Goal: Transaction & Acquisition: Purchase product/service

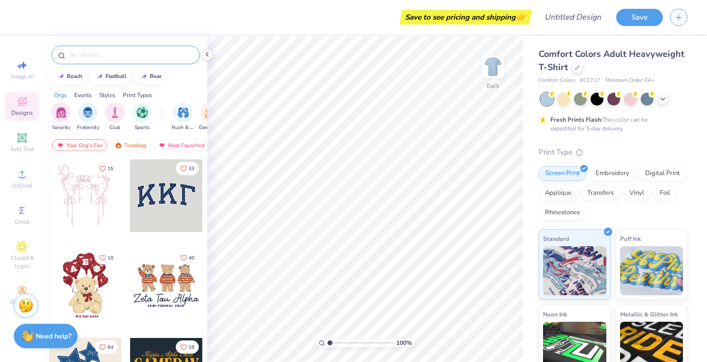
click at [164, 56] on input "text" at bounding box center [131, 55] width 126 height 10
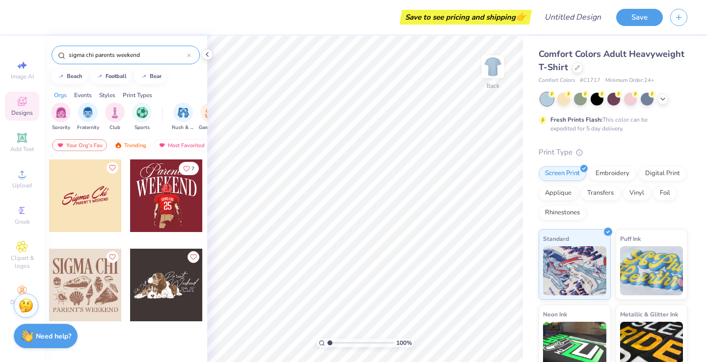
type input "sigma chi parents weekend"
click at [84, 207] on div at bounding box center [85, 196] width 73 height 73
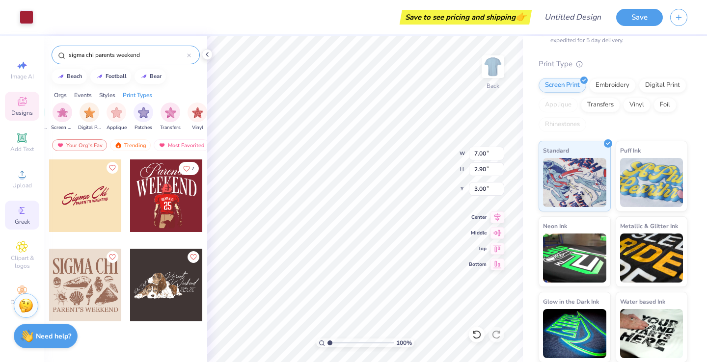
click at [18, 211] on icon at bounding box center [22, 211] width 12 height 12
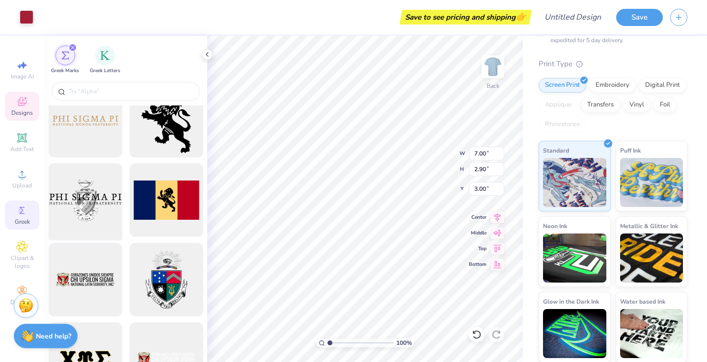
scroll to position [657, 0]
click at [121, 90] on input "text" at bounding box center [131, 91] width 126 height 10
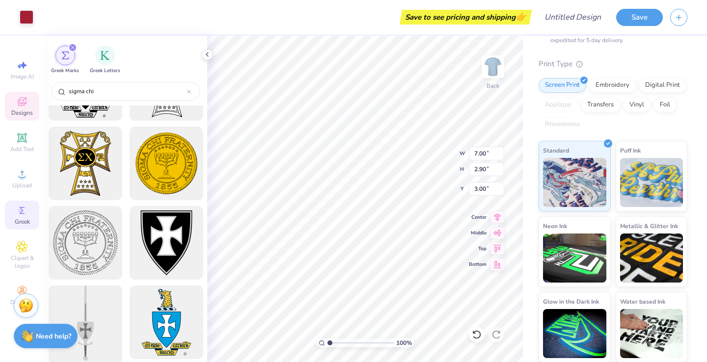
scroll to position [58, 0]
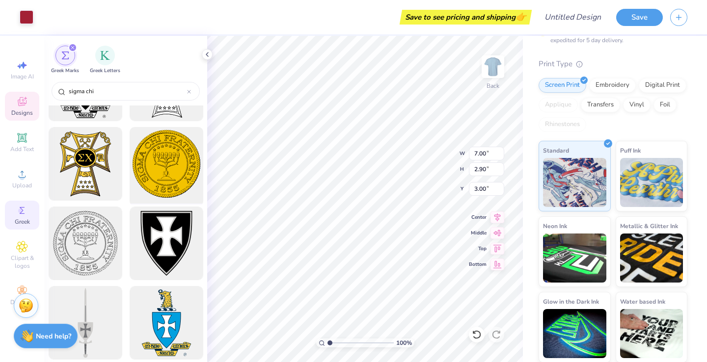
type input "sigma chi"
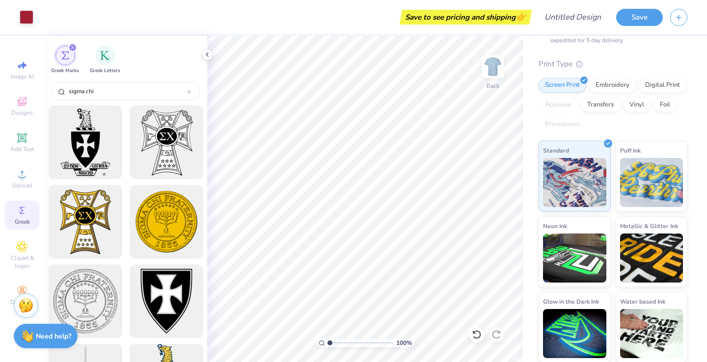
scroll to position [0, 0]
click at [631, 188] on img at bounding box center [651, 181] width 63 height 49
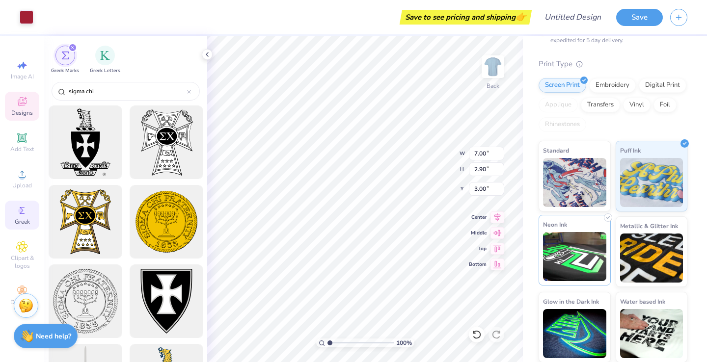
click at [584, 245] on img at bounding box center [574, 256] width 63 height 49
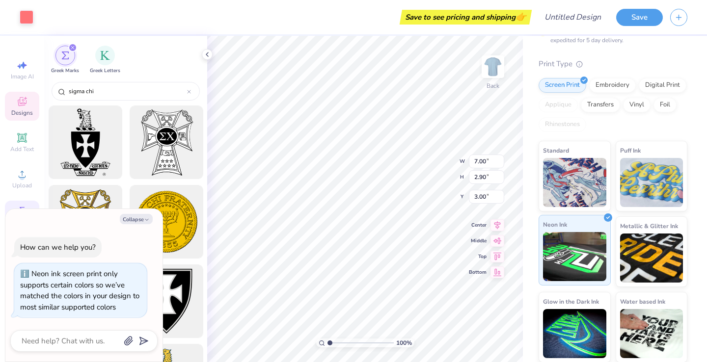
click at [589, 241] on img at bounding box center [574, 256] width 63 height 49
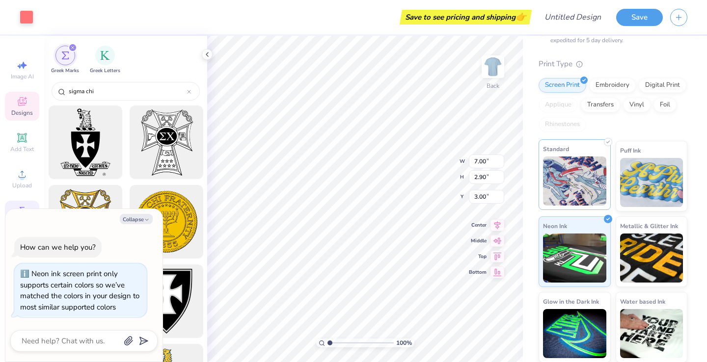
click at [576, 187] on img at bounding box center [574, 181] width 63 height 49
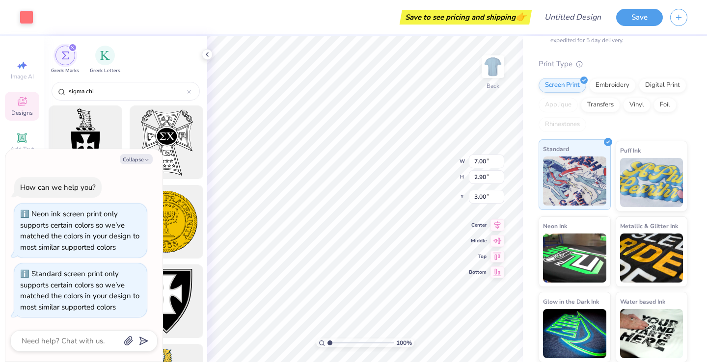
type textarea "x"
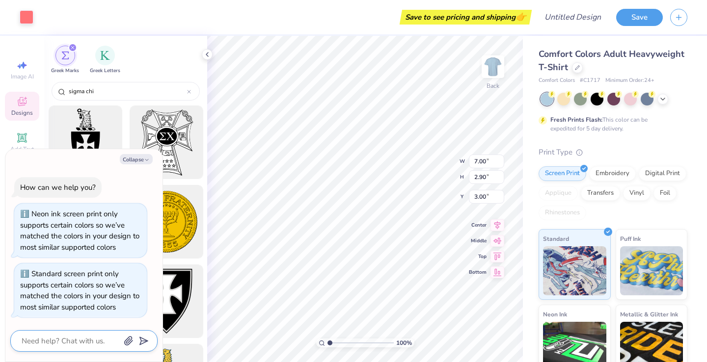
click at [68, 340] on textarea at bounding box center [71, 341] width 100 height 13
type textarea "c"
type textarea "x"
type textarea "ch"
type textarea "x"
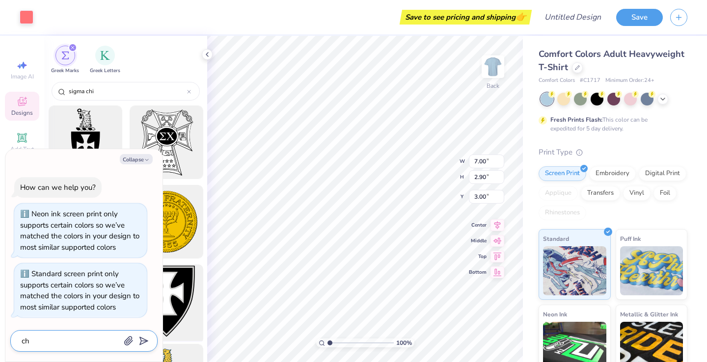
type textarea "cha"
type textarea "x"
type textarea "chan"
type textarea "x"
type textarea "chang"
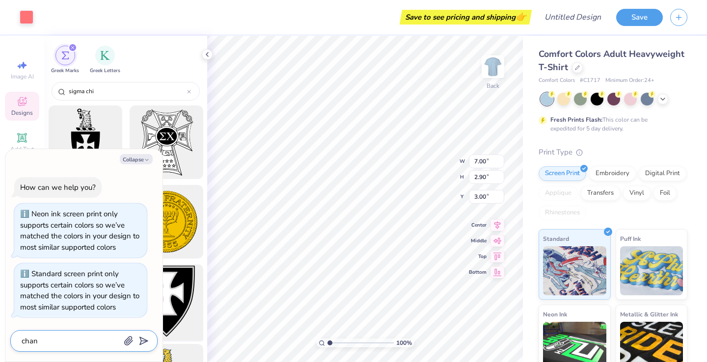
type textarea "x"
type textarea "change"
type textarea "x"
type textarea "change"
type textarea "x"
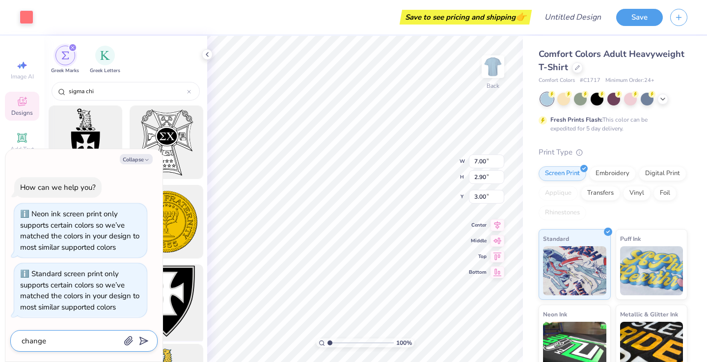
type textarea "change t"
type textarea "x"
type textarea "change th"
type textarea "x"
type textarea "change th4"
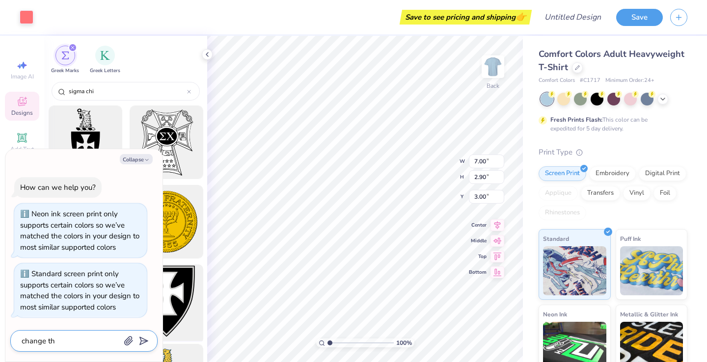
type textarea "x"
type textarea "change th4"
type textarea "x"
type textarea "change th4"
type textarea "x"
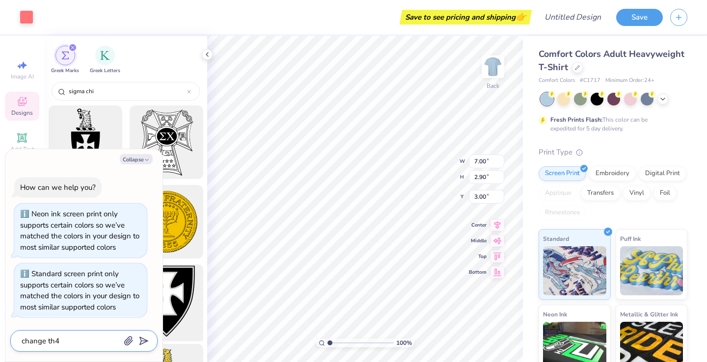
type textarea "change th"
type textarea "x"
type textarea "change the"
type textarea "x"
type textarea "change the"
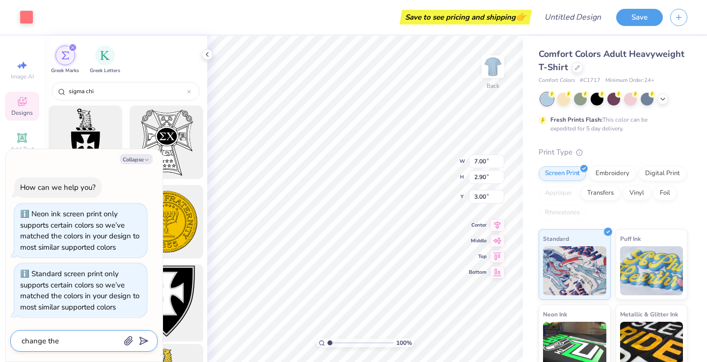
type textarea "x"
type textarea "change the t"
type textarea "x"
type textarea "change the te"
type textarea "x"
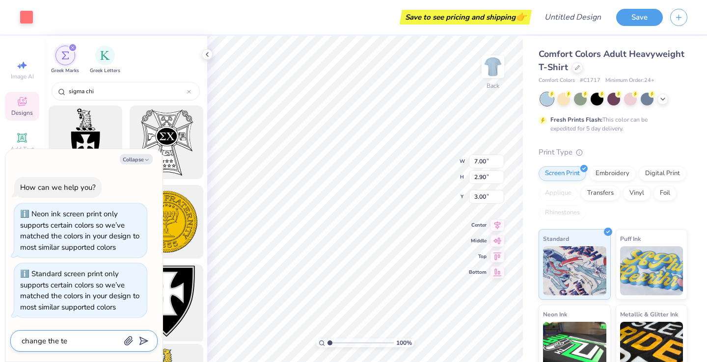
type textarea "change the tex"
type textarea "x"
type textarea "change the text"
type textarea "x"
type textarea "change the text"
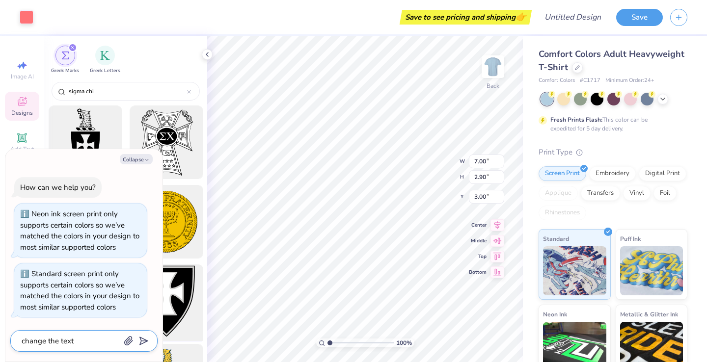
type textarea "x"
type textarea "change the text c"
type textarea "x"
type textarea "change the text co"
type textarea "x"
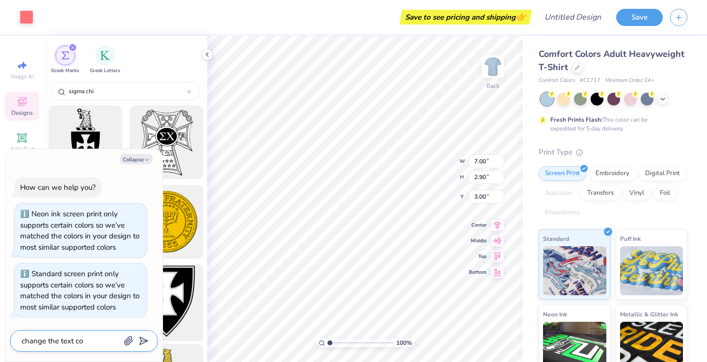
type textarea "change the text col"
type textarea "x"
type textarea "change the text colo"
type textarea "x"
type textarea "change the text color"
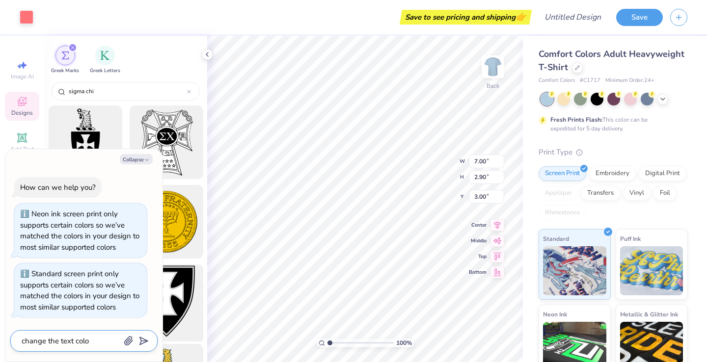
type textarea "x"
type textarea "change the text color"
type textarea "x"
type textarea "change the text color t"
type textarea "x"
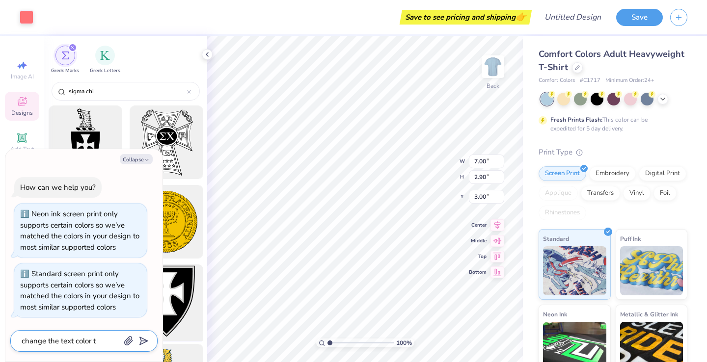
type textarea "change the text color to"
type textarea "x"
type textarea "change the text color to"
type textarea "x"
type textarea "change the text color to w"
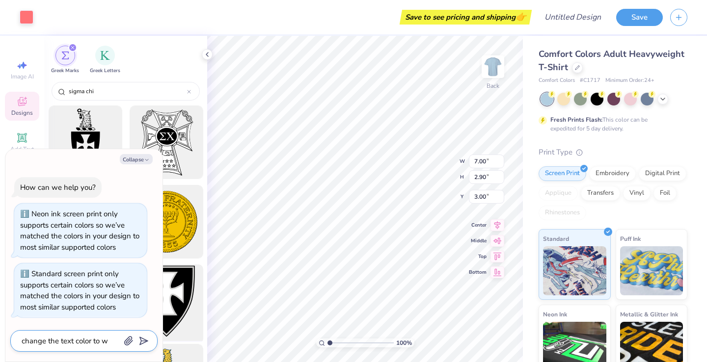
type textarea "x"
type textarea "change the text color to wh"
type textarea "x"
type textarea "change the text color to whi"
type textarea "x"
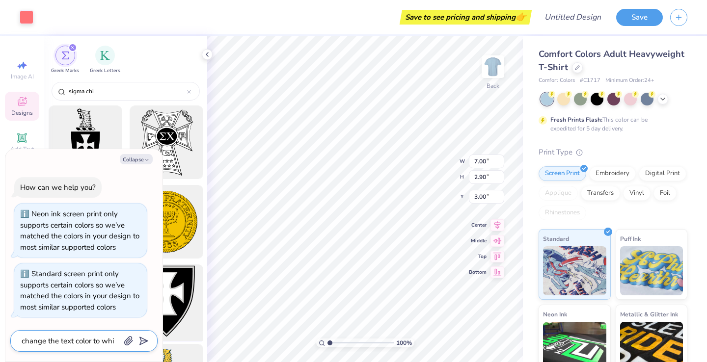
type textarea "change the text color to whit"
type textarea "x"
type textarea "change the text color to white"
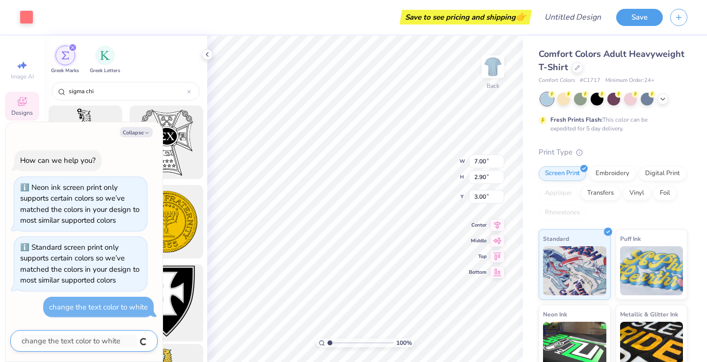
type textarea "x"
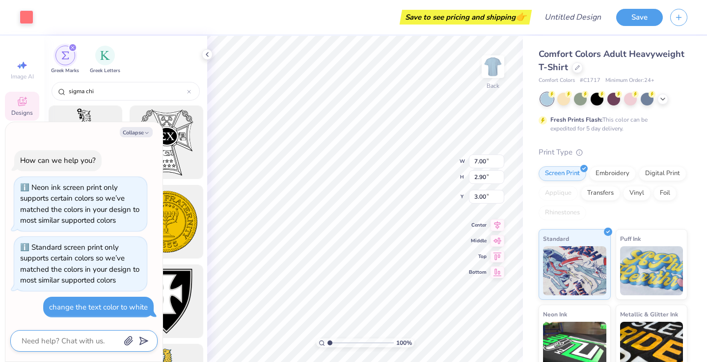
type textarea "x"
type textarea "p"
type textarea "x"
type textarea "pl"
type textarea "x"
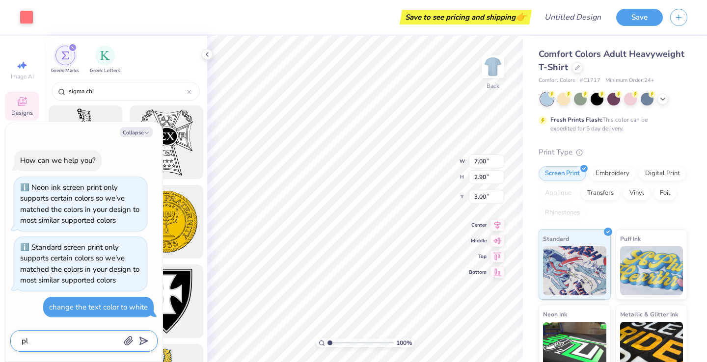
type textarea "ple"
type textarea "x"
type textarea "plea"
type textarea "x"
type textarea "pleas"
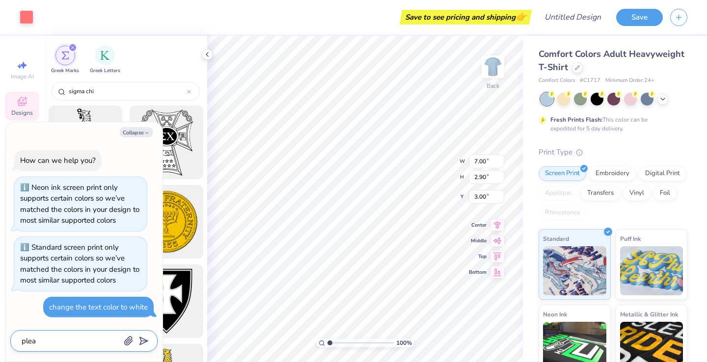
type textarea "x"
type textarea "please"
type textarea "x"
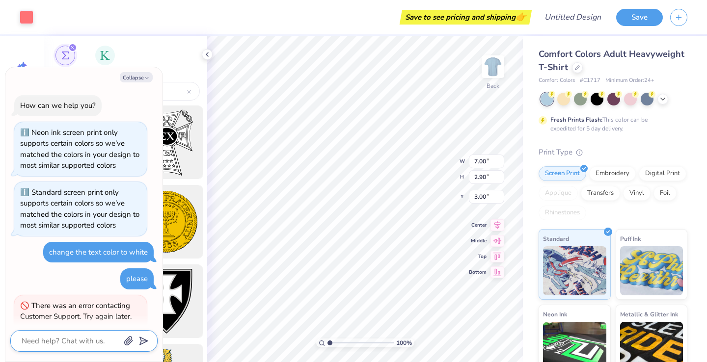
scroll to position [21, 0]
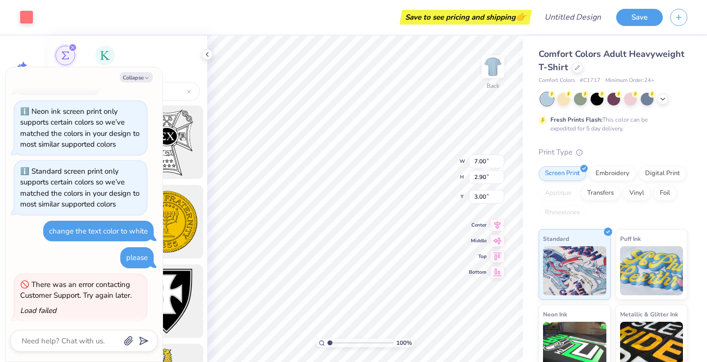
click at [41, 308] on div "Load failed" at bounding box center [38, 311] width 36 height 10
click at [145, 82] on button "Collapse" at bounding box center [136, 77] width 33 height 10
type textarea "x"
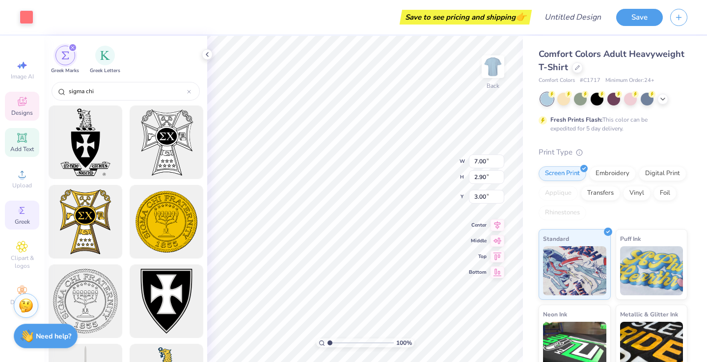
click at [14, 139] on div "Add Text" at bounding box center [22, 142] width 34 height 29
type input "5.59"
type input "1.62"
type input "11.69"
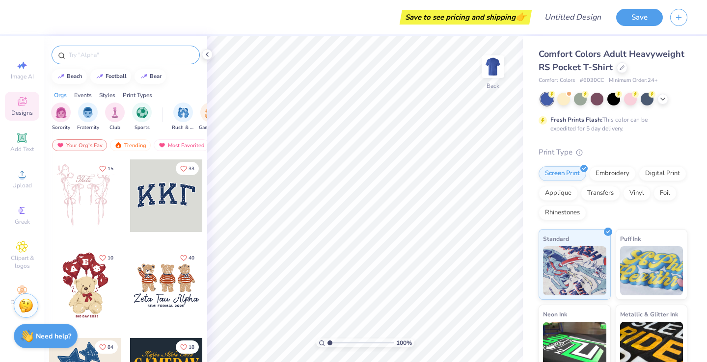
click at [97, 47] on div at bounding box center [126, 55] width 148 height 19
click at [98, 54] on input "text" at bounding box center [131, 55] width 126 height 10
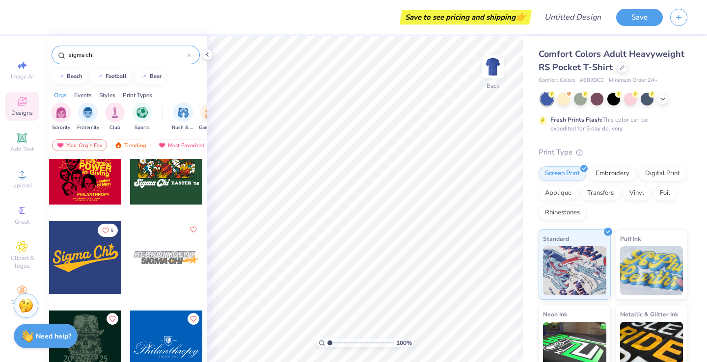
scroll to position [2265, 0]
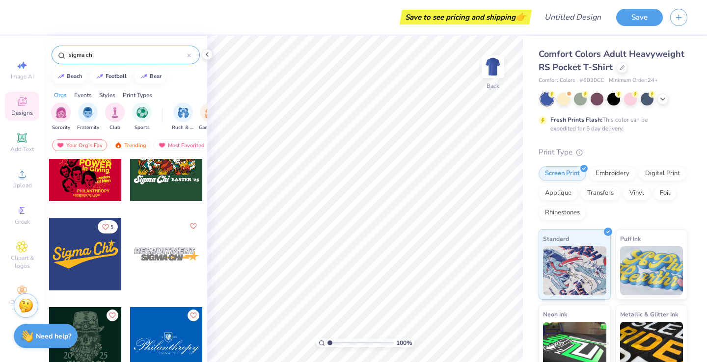
type input "sigma chi"
click at [83, 254] on div at bounding box center [85, 254] width 73 height 73
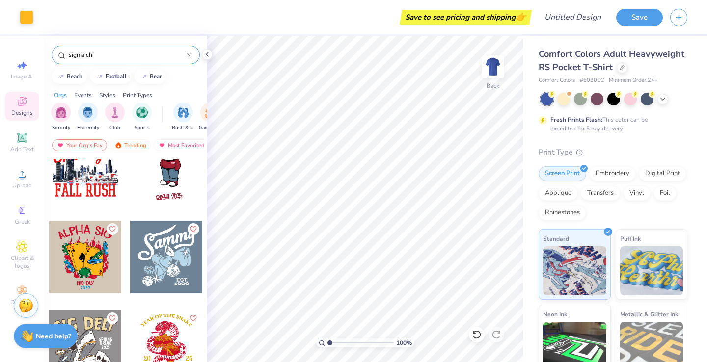
scroll to position [0, 0]
click at [488, 78] on img at bounding box center [492, 66] width 39 height 39
click at [13, 146] on span "Add Text" at bounding box center [22, 149] width 24 height 8
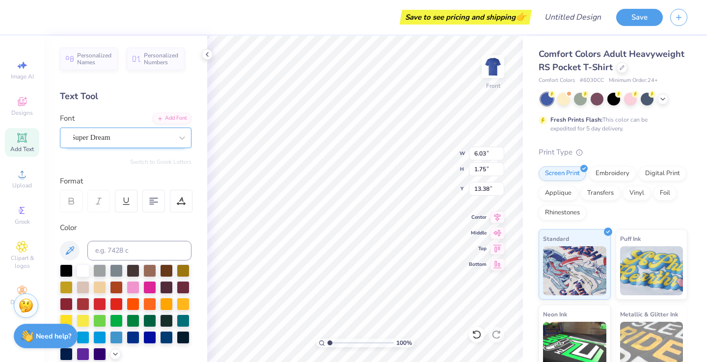
click at [135, 137] on div "Super Dream" at bounding box center [121, 137] width 103 height 15
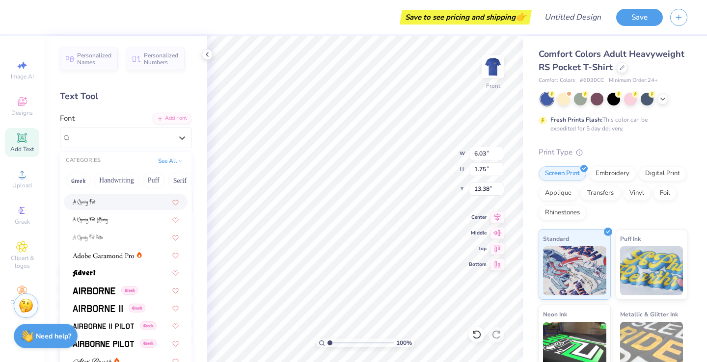
scroll to position [120, 0]
click at [134, 185] on button "Handwriting" at bounding box center [117, 181] width 46 height 16
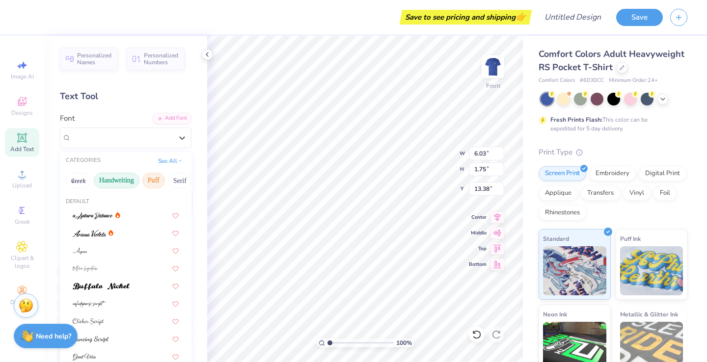
click at [146, 178] on button "Puff" at bounding box center [153, 181] width 23 height 16
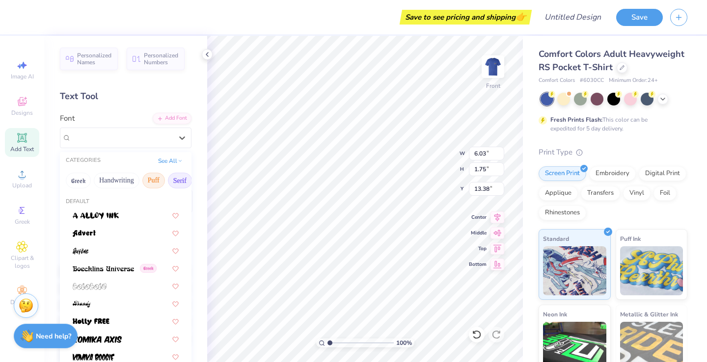
click at [178, 180] on button "Serif" at bounding box center [180, 181] width 24 height 16
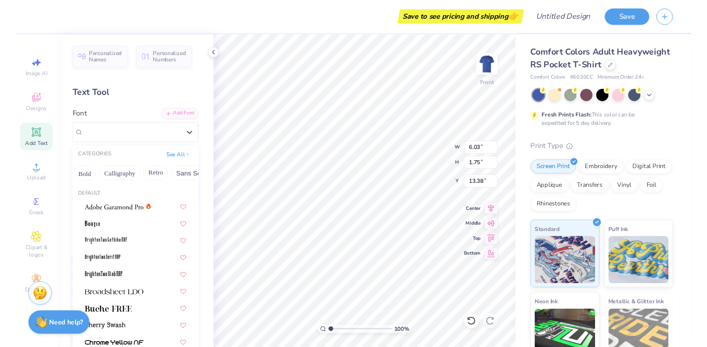
scroll to position [0, 145]
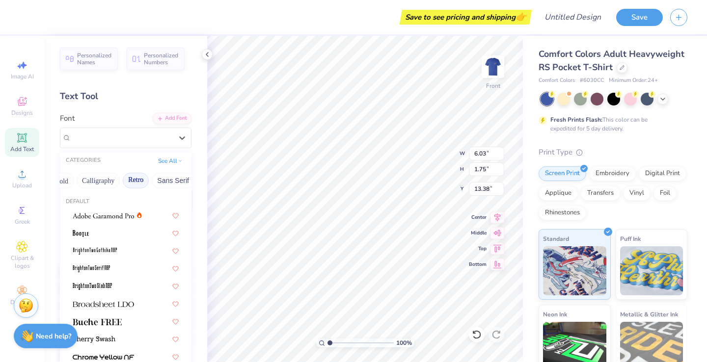
click at [144, 181] on button "Retro" at bounding box center [136, 181] width 26 height 16
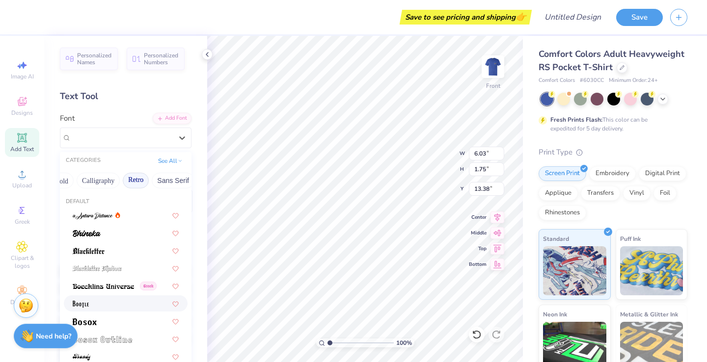
click at [100, 302] on div at bounding box center [126, 303] width 106 height 10
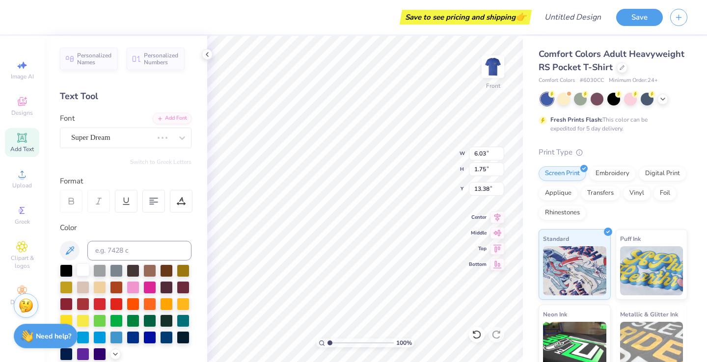
type input "5.07"
type input "2.37"
type input "13.07"
click at [79, 271] on div at bounding box center [83, 270] width 13 height 13
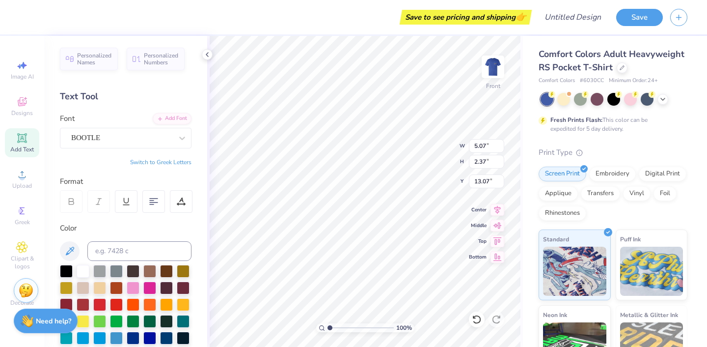
type textarea "T"
click at [100, 247] on input at bounding box center [139, 251] width 104 height 20
click at [83, 273] on div at bounding box center [83, 270] width 13 height 13
click at [22, 210] on icon at bounding box center [22, 210] width 5 height 7
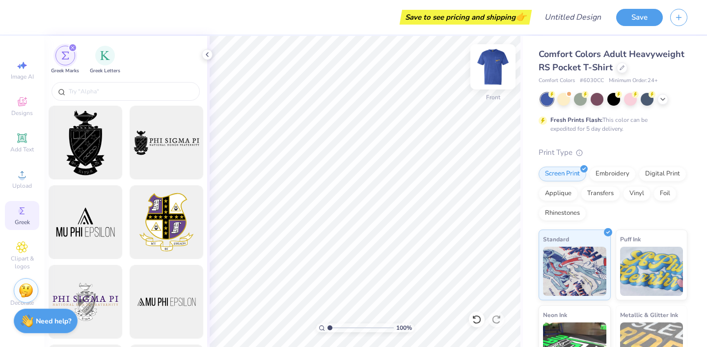
click at [496, 72] on img at bounding box center [492, 66] width 39 height 39
click at [148, 94] on input "text" at bounding box center [131, 91] width 126 height 10
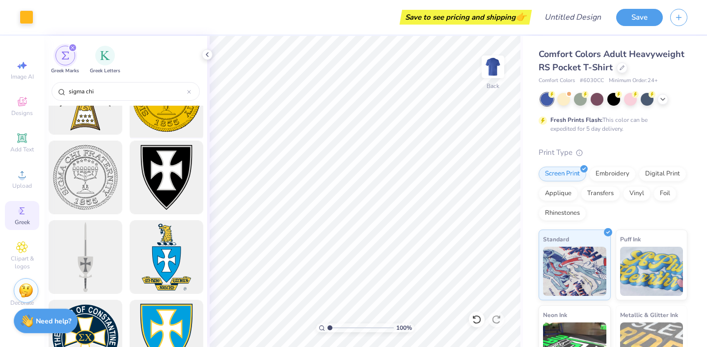
scroll to position [125, 0]
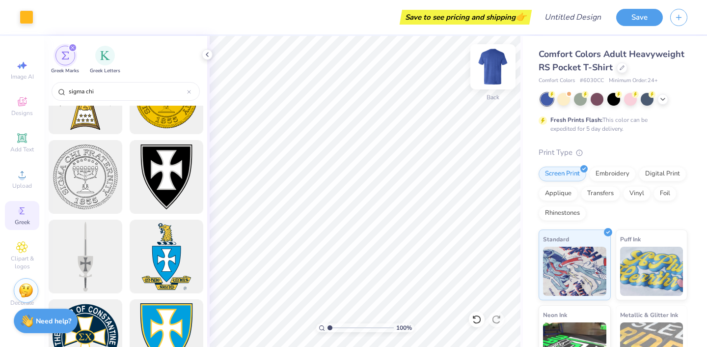
type input "sigma chi"
click at [491, 74] on img at bounding box center [492, 66] width 39 height 39
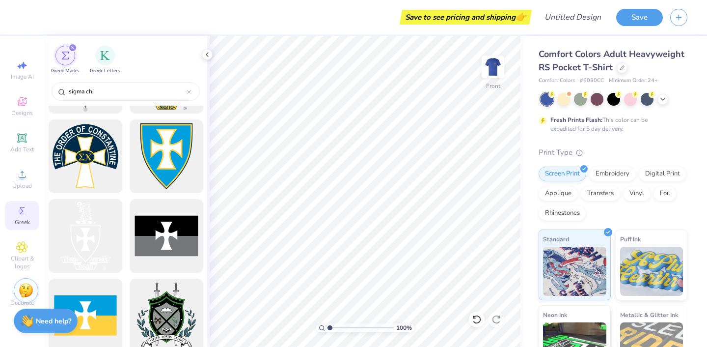
scroll to position [305, 0]
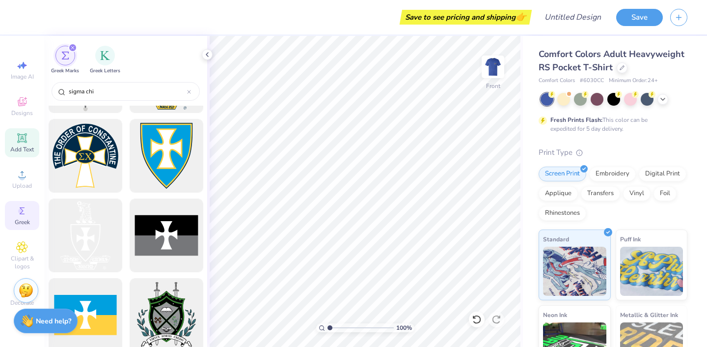
click at [29, 147] on span "Add Text" at bounding box center [22, 149] width 24 height 8
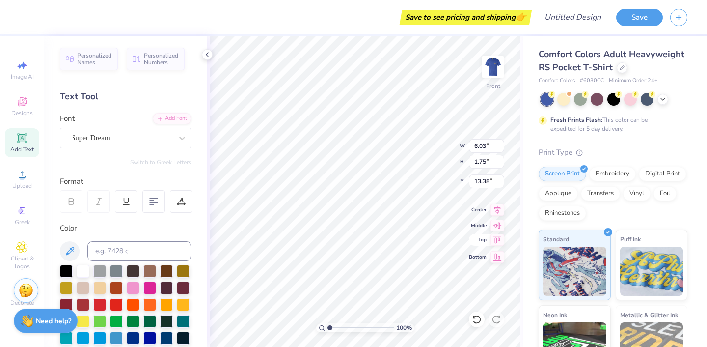
click at [499, 238] on icon at bounding box center [497, 240] width 14 height 12
click at [497, 223] on icon at bounding box center [497, 224] width 14 height 12
click at [496, 207] on icon at bounding box center [497, 208] width 14 height 12
click at [496, 260] on icon at bounding box center [497, 255] width 14 height 12
click at [496, 230] on icon at bounding box center [497, 224] width 14 height 12
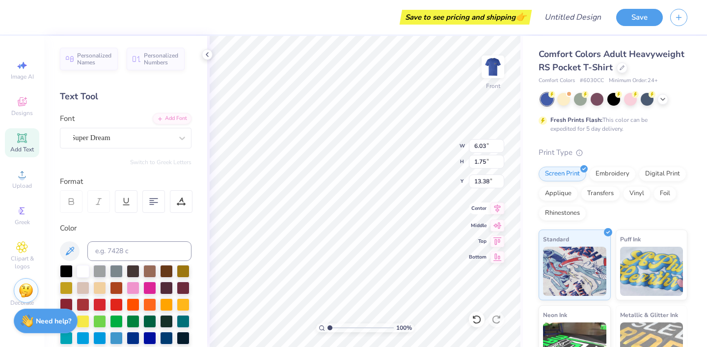
click at [497, 209] on icon at bounding box center [497, 208] width 6 height 8
click at [496, 239] on icon at bounding box center [497, 240] width 14 height 12
type input "3.92"
click at [130, 133] on div "Super Dream" at bounding box center [121, 137] width 103 height 15
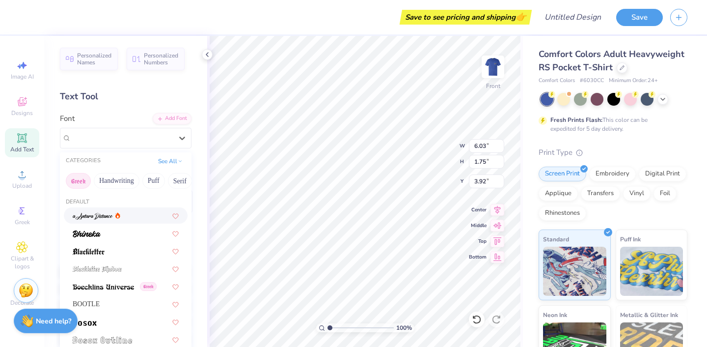
click at [85, 185] on button "Greek" at bounding box center [78, 181] width 25 height 16
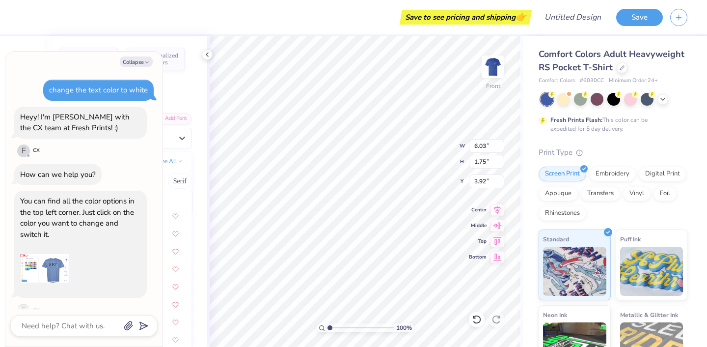
scroll to position [59, 0]
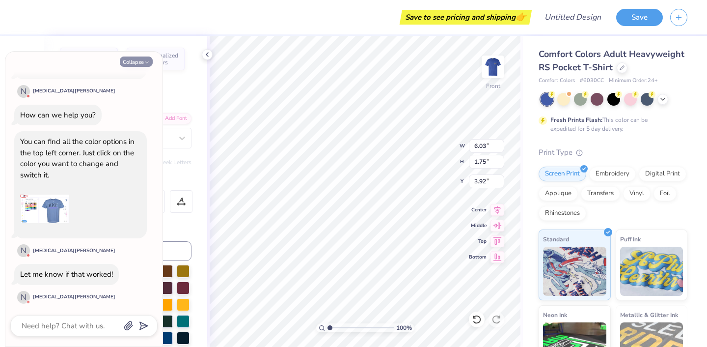
click at [145, 62] on icon "button" at bounding box center [147, 62] width 6 height 6
type textarea "x"
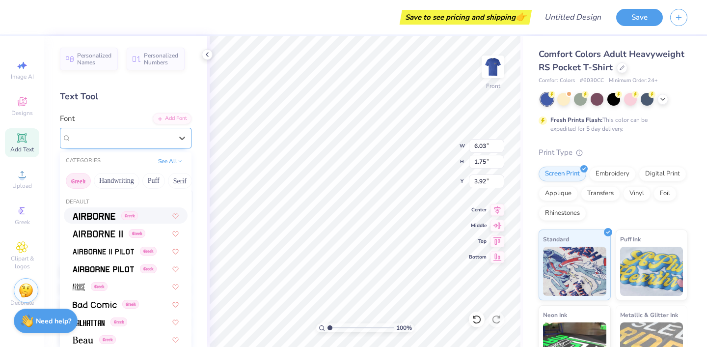
click at [137, 134] on div "Super Dream" at bounding box center [121, 137] width 103 height 15
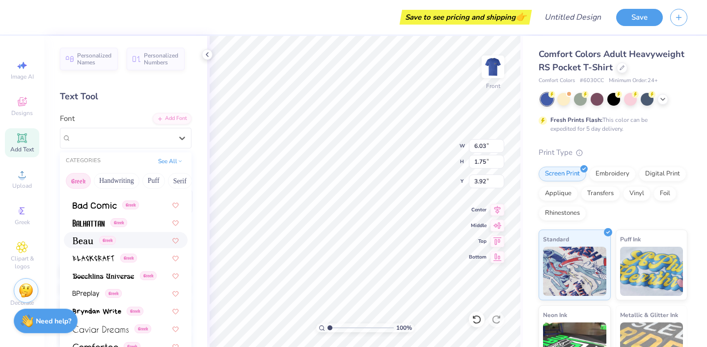
scroll to position [105, 0]
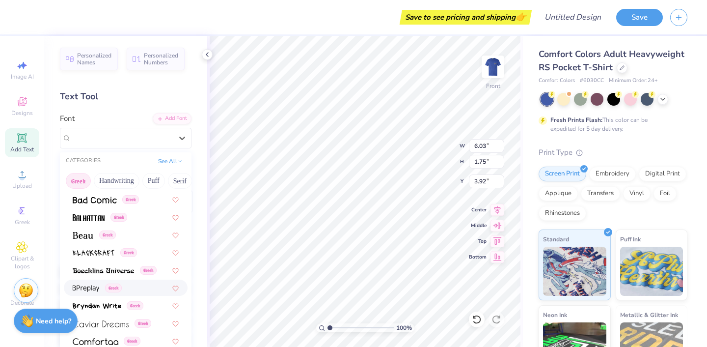
click at [93, 291] on img at bounding box center [86, 288] width 27 height 7
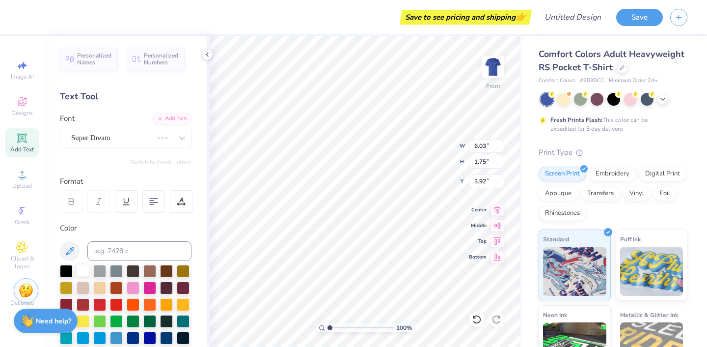
click at [81, 271] on div at bounding box center [83, 270] width 13 height 13
type input "5.19"
type input "1.85"
type input "3.86"
type input "6.03"
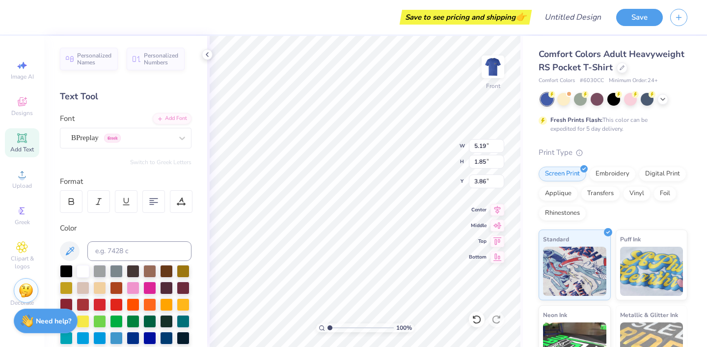
type input "1.75"
type input "3.92"
type textarea "I"
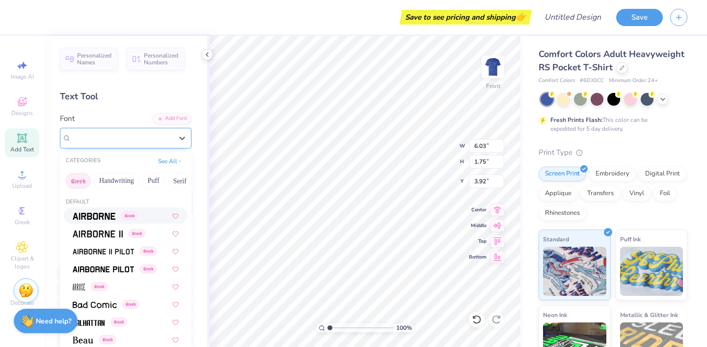
click at [142, 132] on div "Super Dream" at bounding box center [121, 137] width 103 height 15
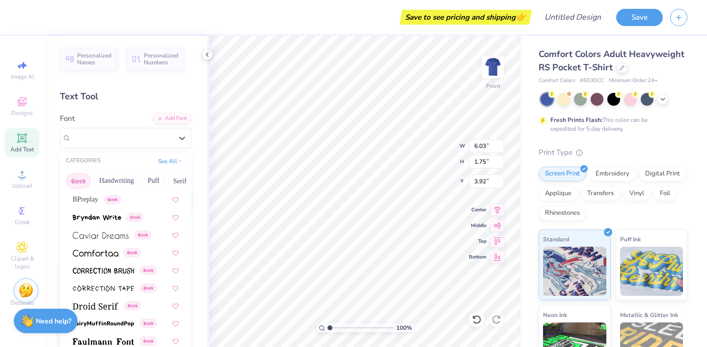
scroll to position [195, 0]
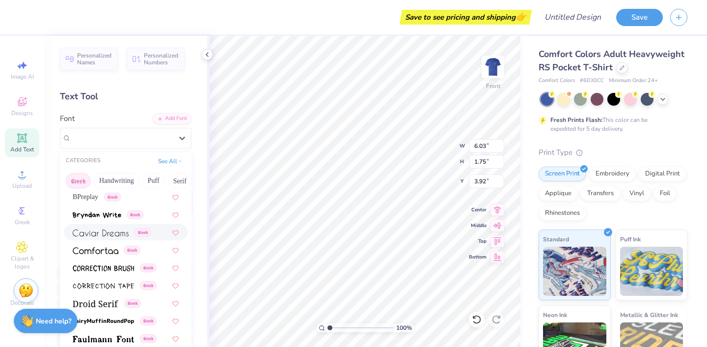
click at [114, 232] on img at bounding box center [101, 232] width 56 height 7
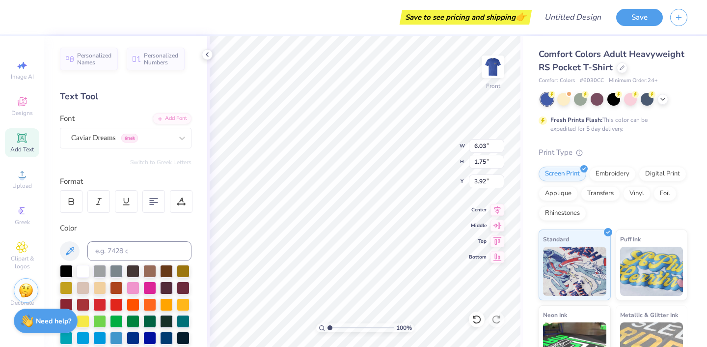
type textarea "I"
click at [148, 137] on div "Caviar Dreams Greek" at bounding box center [121, 137] width 103 height 15
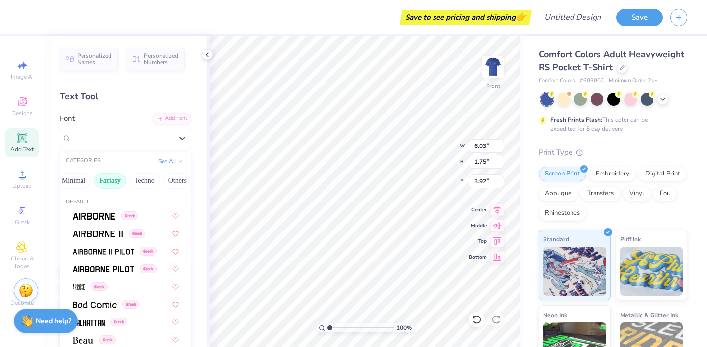
scroll to position [0, 286]
click at [77, 185] on button "Minimal" at bounding box center [74, 181] width 34 height 16
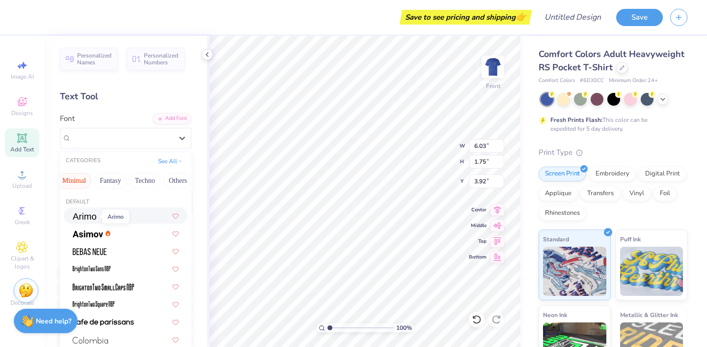
click at [92, 214] on img at bounding box center [85, 216] width 24 height 7
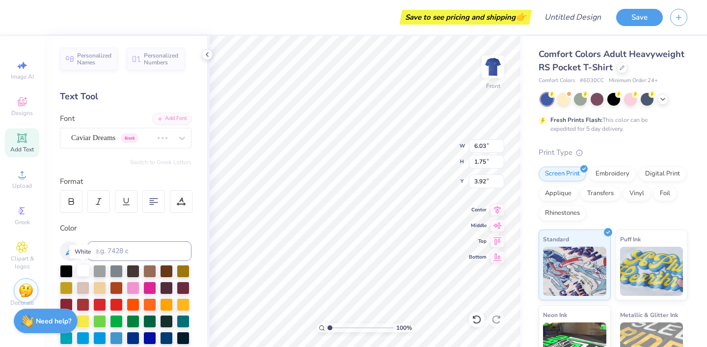
click at [81, 268] on div at bounding box center [83, 270] width 13 height 13
type textarea "I"
click at [27, 142] on icon at bounding box center [21, 137] width 9 height 9
type input "7.16"
click at [153, 144] on div "Super Dream" at bounding box center [121, 137] width 103 height 15
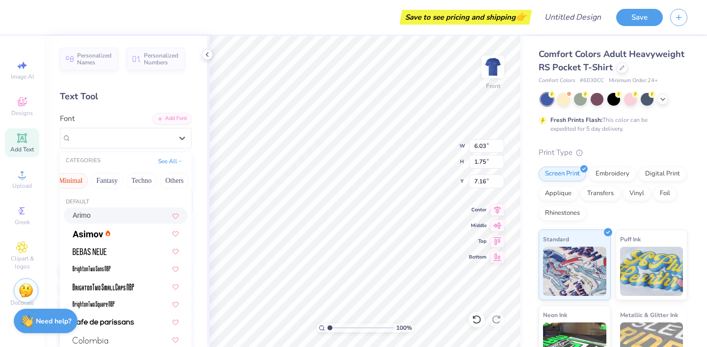
scroll to position [0, 283]
click at [99, 215] on div "Arimo" at bounding box center [126, 215] width 106 height 10
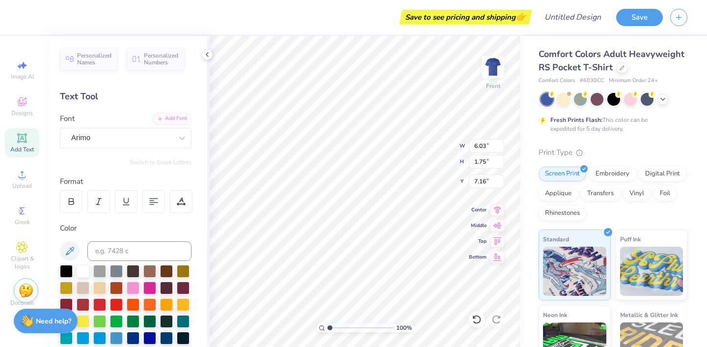
type input "6.25"
type input "1.71"
type input "7.18"
type textarea "T"
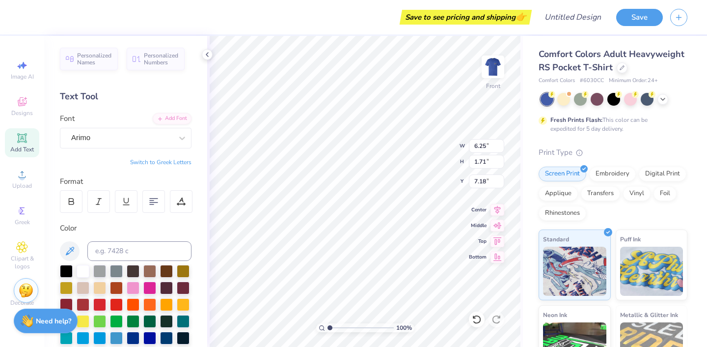
type textarea "It's [DATE] Night,"
type input "6.24"
click at [500, 148] on input "6.24" at bounding box center [486, 146] width 35 height 14
type input "1.59"
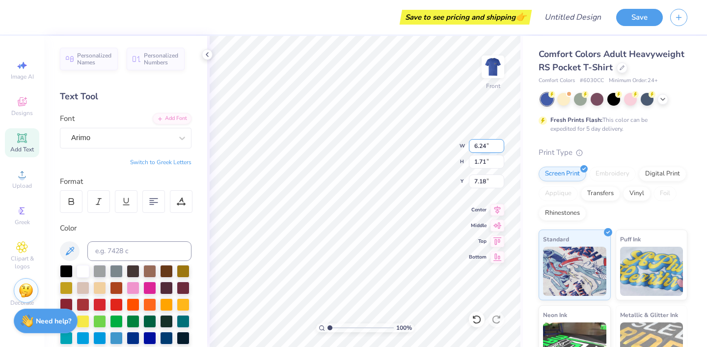
type input "7.24"
click at [500, 148] on input "6.23" at bounding box center [486, 146] width 35 height 14
click at [501, 147] on input "6.22" at bounding box center [486, 146] width 35 height 14
click at [501, 147] on input "6.21" at bounding box center [486, 146] width 35 height 14
click at [501, 147] on input "6.2" at bounding box center [486, 146] width 35 height 14
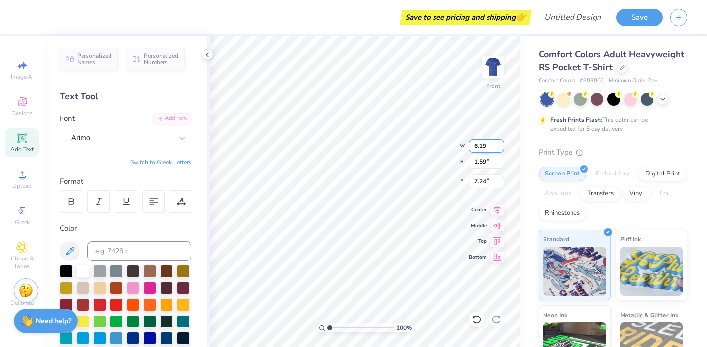
click at [501, 147] on input "6.19" at bounding box center [486, 146] width 35 height 14
click at [501, 147] on input "6.18" at bounding box center [486, 146] width 35 height 14
click at [501, 147] on input "6.17" at bounding box center [486, 146] width 35 height 14
click at [501, 147] on input "6.16" at bounding box center [486, 146] width 35 height 14
click at [501, 147] on input "6.15" at bounding box center [486, 146] width 35 height 14
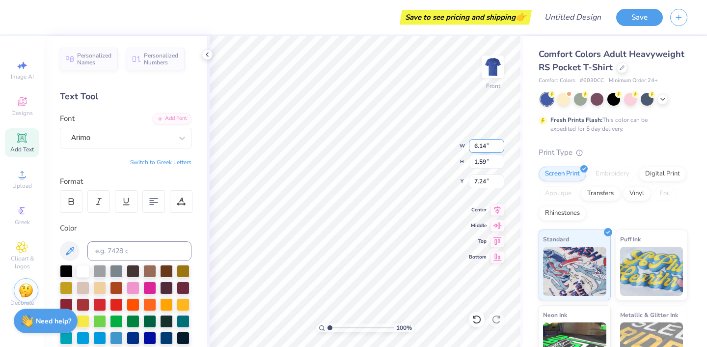
click at [501, 147] on input "6.14" at bounding box center [486, 146] width 35 height 14
click at [501, 147] on input "6.13" at bounding box center [486, 146] width 35 height 14
click at [501, 147] on input "6.12" at bounding box center [486, 146] width 35 height 14
click at [501, 147] on input "6.11" at bounding box center [486, 146] width 35 height 14
click at [501, 147] on input "6.1" at bounding box center [486, 146] width 35 height 14
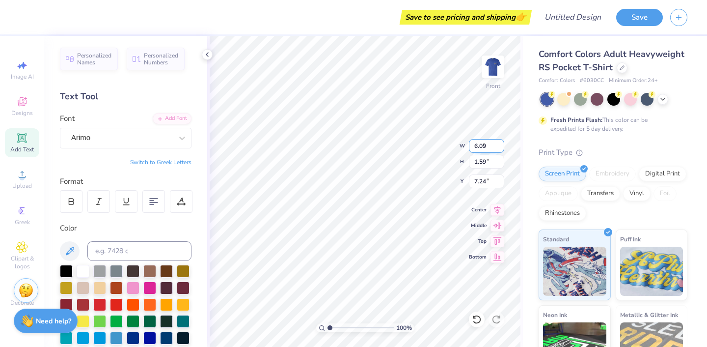
click at [501, 147] on input "6.09" at bounding box center [486, 146] width 35 height 14
click at [501, 147] on input "6.08" at bounding box center [486, 146] width 35 height 14
click at [501, 147] on input "6.07" at bounding box center [486, 146] width 35 height 14
click at [501, 147] on input "6.06" at bounding box center [486, 146] width 35 height 14
click at [501, 147] on input "6.05" at bounding box center [486, 146] width 35 height 14
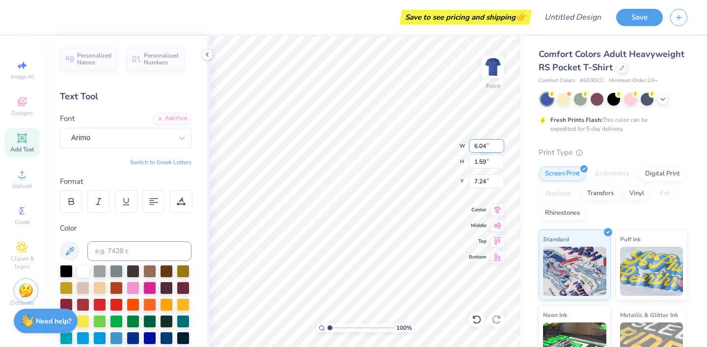
click at [501, 147] on input "6.04" at bounding box center [486, 146] width 35 height 14
click at [501, 147] on input "6.03" at bounding box center [486, 146] width 35 height 14
click at [501, 147] on input "6.02" at bounding box center [486, 146] width 35 height 14
click at [501, 147] on input "6.01" at bounding box center [486, 146] width 35 height 14
click at [501, 147] on input "6" at bounding box center [486, 146] width 35 height 14
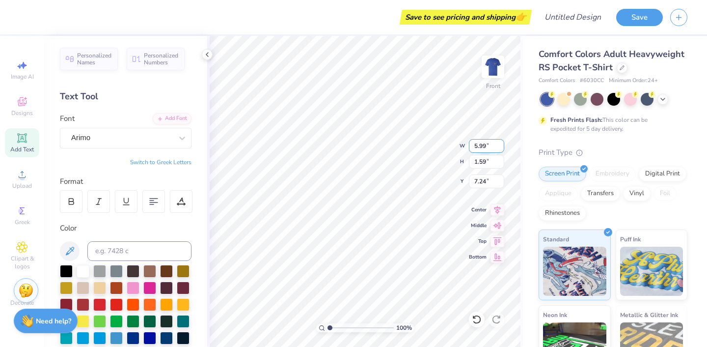
click at [501, 147] on input "5.99" at bounding box center [486, 146] width 35 height 14
click at [501, 147] on input "5.98" at bounding box center [486, 146] width 35 height 14
type input "5"
type input "4.00"
type input "0.44"
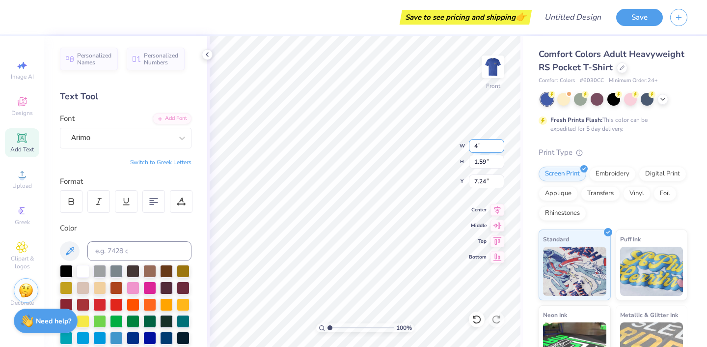
type input "7.81"
type input "4"
type input "5.00"
type input "0.56"
type input "7.76"
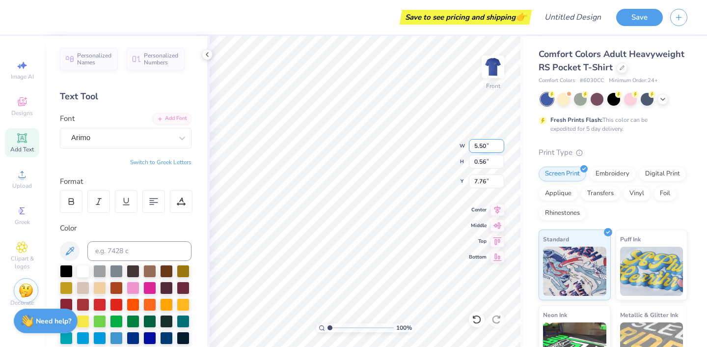
type input "5.50"
type input "0.61"
type input "7.73"
type input "5"
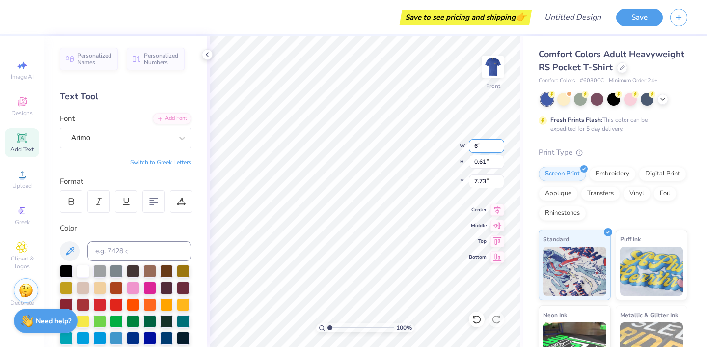
type input "6.00"
type input "0.67"
type input "7.70"
type input "6.50"
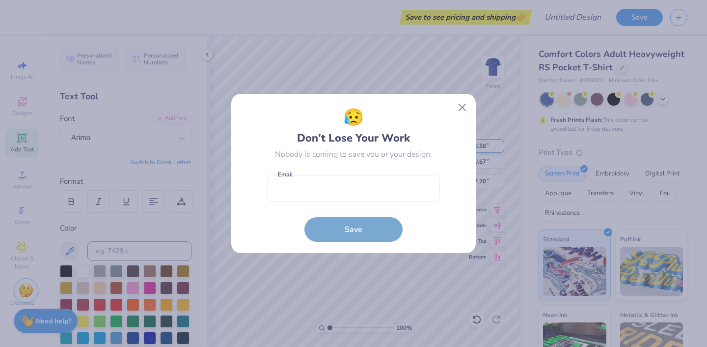
type input "0.72"
type input "7.67"
click at [461, 106] on button "Close" at bounding box center [462, 107] width 19 height 19
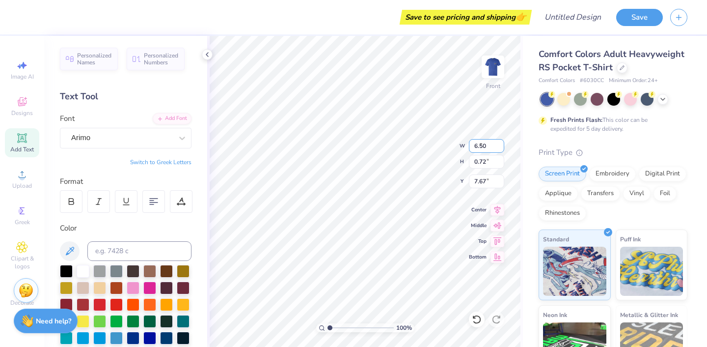
type input "6"
type input "7.00"
type input "0.78"
type input "7.65"
type input "7.50"
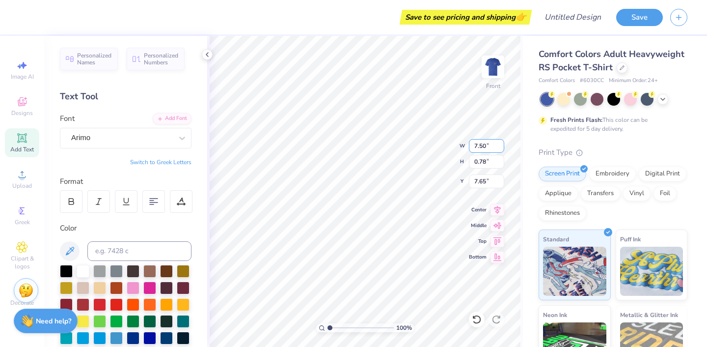
type input "0.83"
type input "7.62"
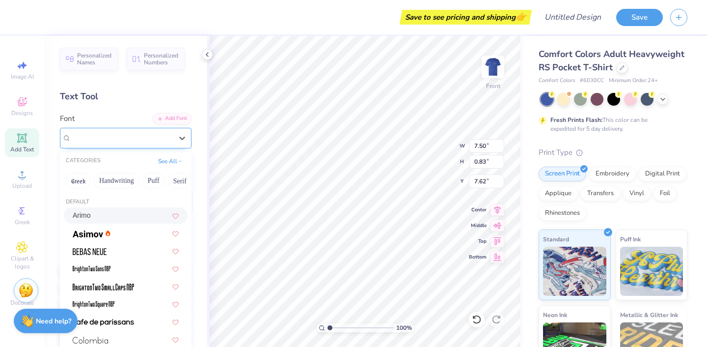
click at [135, 140] on div "Arimo" at bounding box center [121, 137] width 103 height 15
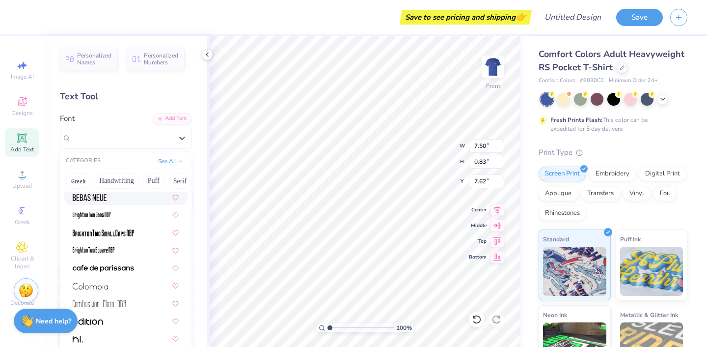
scroll to position [57, 0]
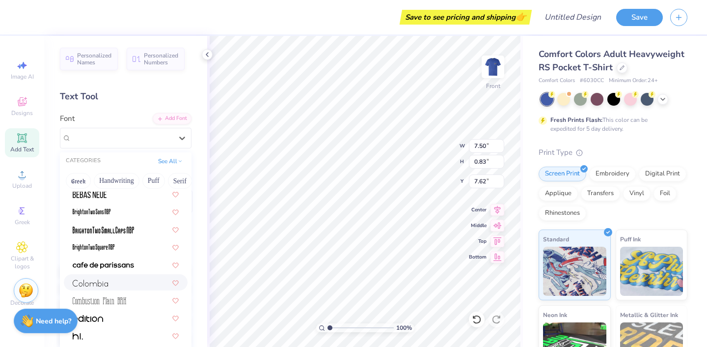
click at [108, 284] on div at bounding box center [126, 282] width 106 height 10
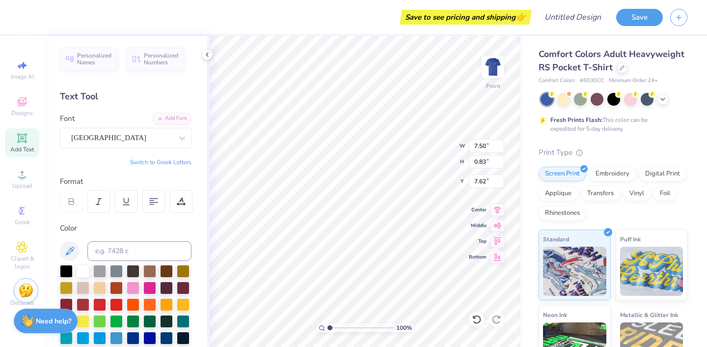
type input "4.95"
type input "0.66"
type input "7.71"
click at [487, 146] on input "4.95" at bounding box center [486, 146] width 35 height 14
type input "4"
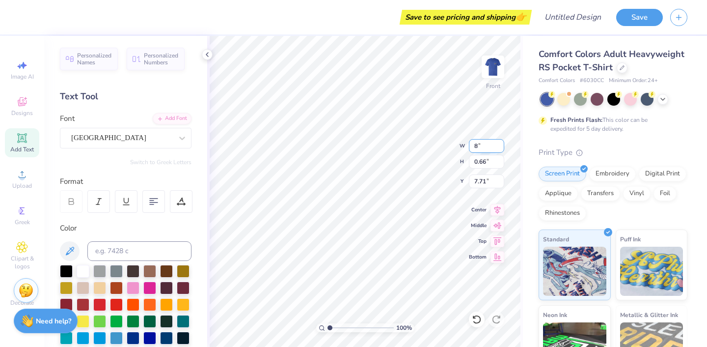
type input "8.00"
type input "1.07"
type input "7.50"
type input "8"
type input "7.00"
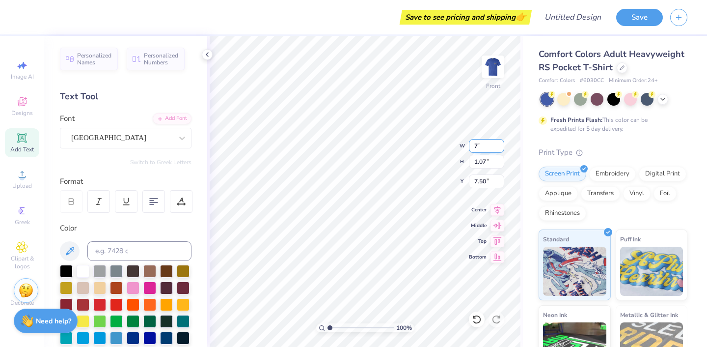
type input "0.94"
type input "7.57"
click at [488, 149] on input "7.00" at bounding box center [486, 146] width 35 height 14
type input "7.50"
type input "1.00"
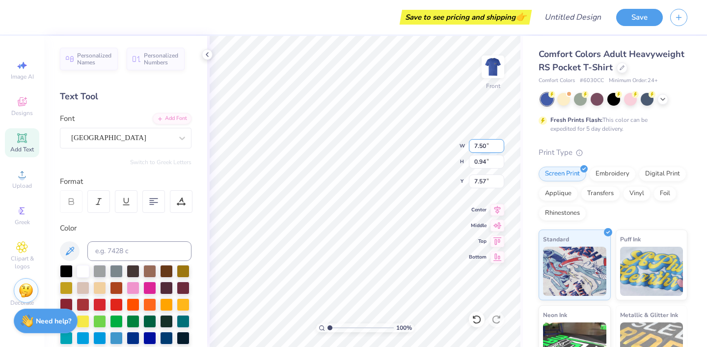
type input "7.53"
click at [12, 145] on span "Add Text" at bounding box center [22, 149] width 24 height 8
click at [177, 141] on div at bounding box center [182, 138] width 18 height 18
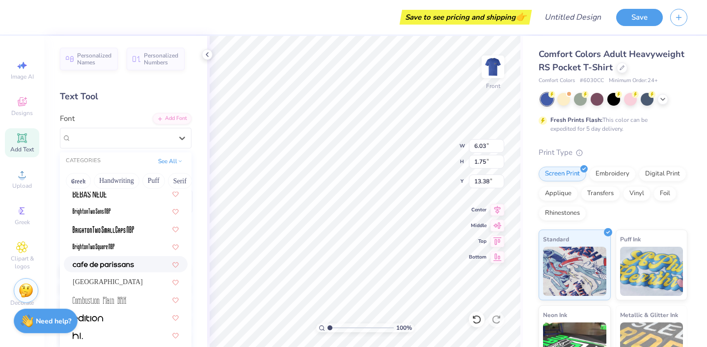
scroll to position [64, 0]
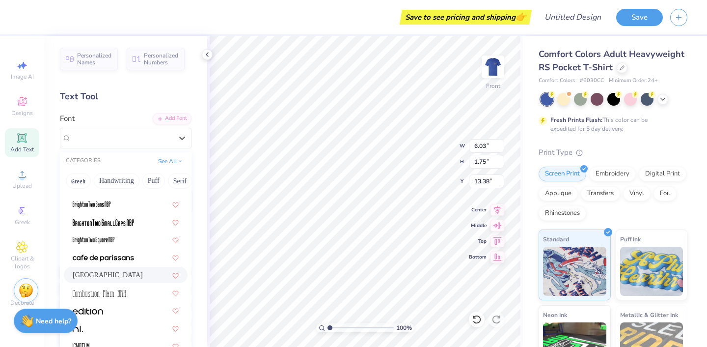
click at [103, 270] on div "[GEOGRAPHIC_DATA]" at bounding box center [126, 275] width 124 height 16
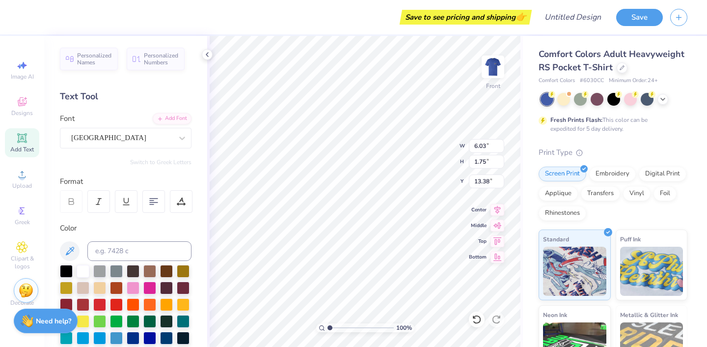
type input "3.42"
type input "1.34"
type input "13.58"
type textarea "T"
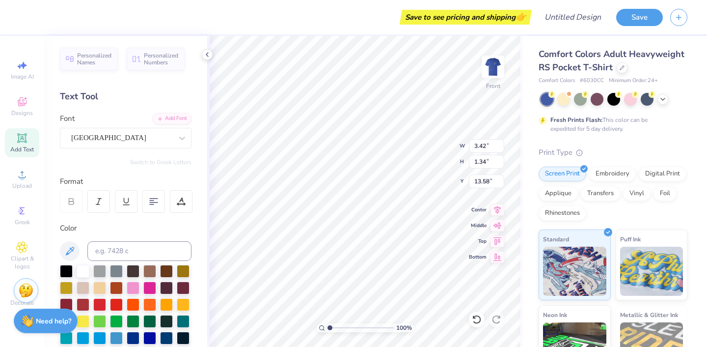
type textarea "1:45 AM"
type input "8.54"
type input "8.85"
click at [23, 143] on icon at bounding box center [22, 138] width 12 height 12
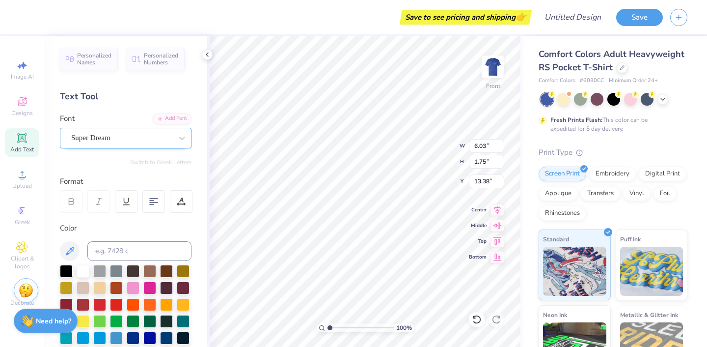
click at [147, 129] on div "Super Dream" at bounding box center [126, 138] width 132 height 21
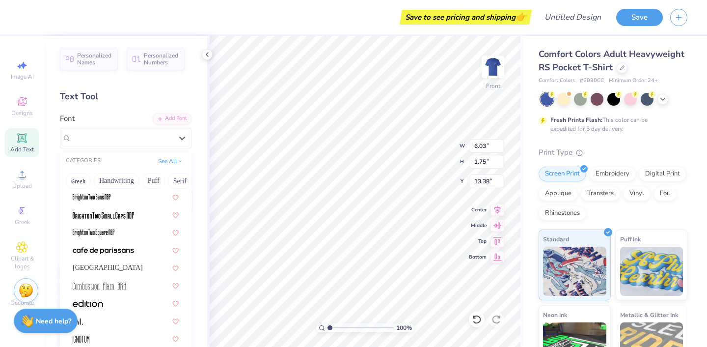
scroll to position [94, 0]
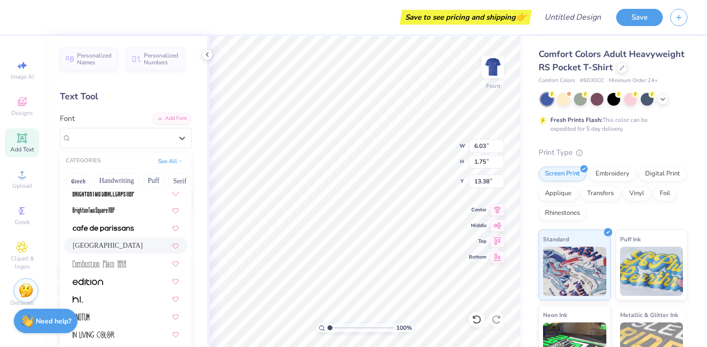
click at [119, 245] on div "[GEOGRAPHIC_DATA]" at bounding box center [126, 245] width 106 height 10
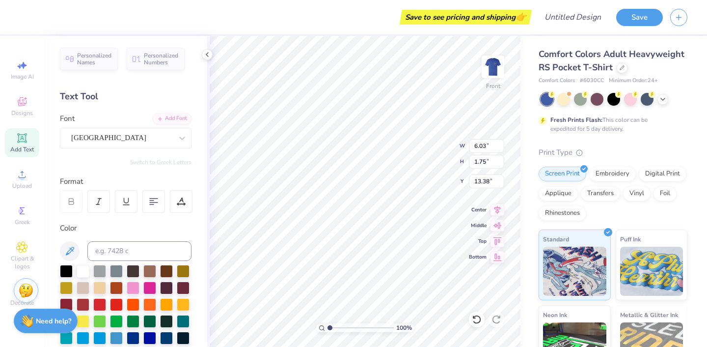
type input "3.42"
type input "1.34"
type input "13.58"
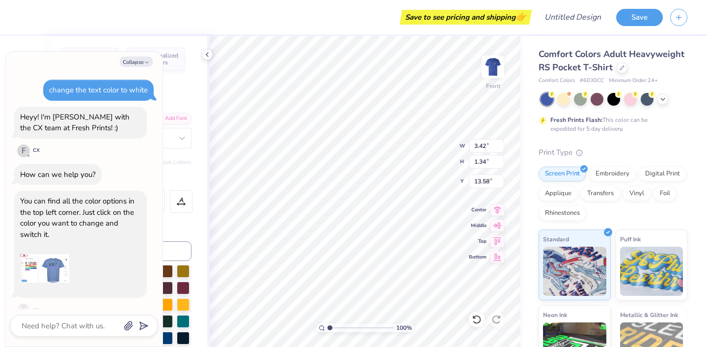
scroll to position [106, 0]
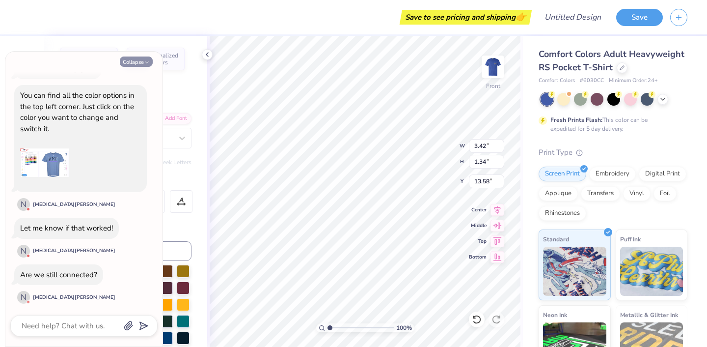
click at [146, 64] on icon "button" at bounding box center [147, 62] width 6 height 6
type textarea "x"
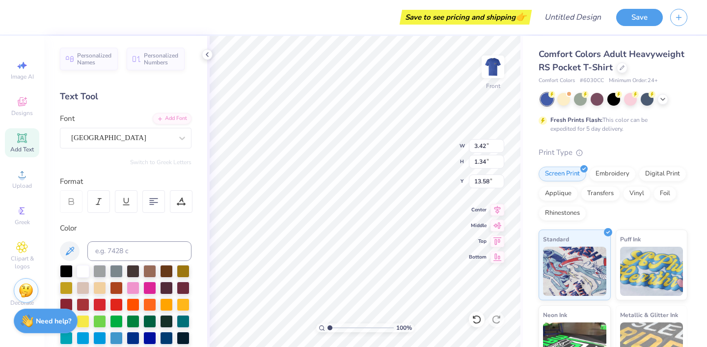
type textarea "T"
type textarea "Do you know where"
click at [486, 144] on input "3.42" at bounding box center [486, 146] width 35 height 14
type input "14.32"
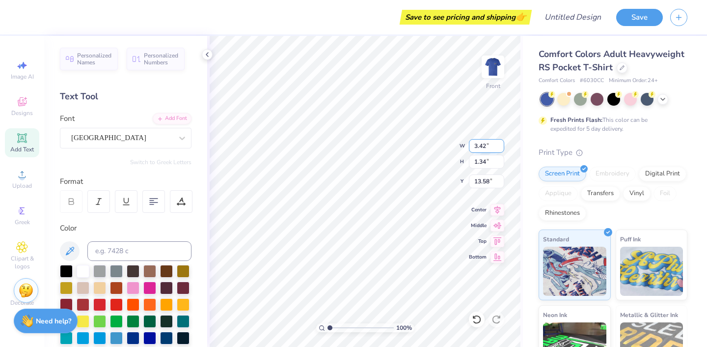
type input "1.79"
type input "13.35"
type input "1"
type input "6.00"
type input "0.75"
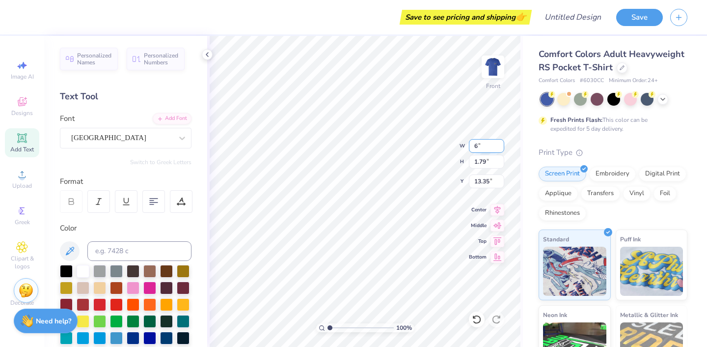
type input "13.87"
type input "6"
type input "7.00"
type input "0.88"
type input "13.81"
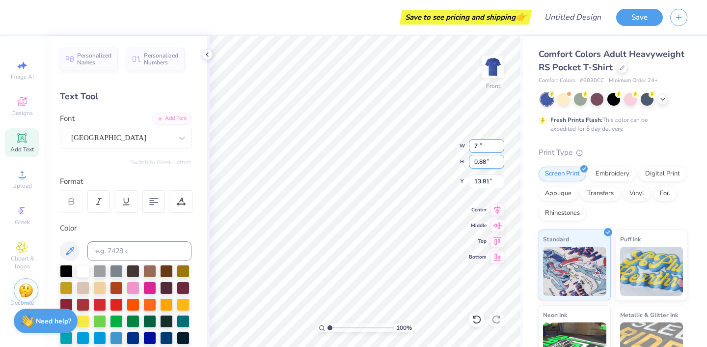
type input "7"
type input "8.00"
type input "1.00"
type input "10.75"
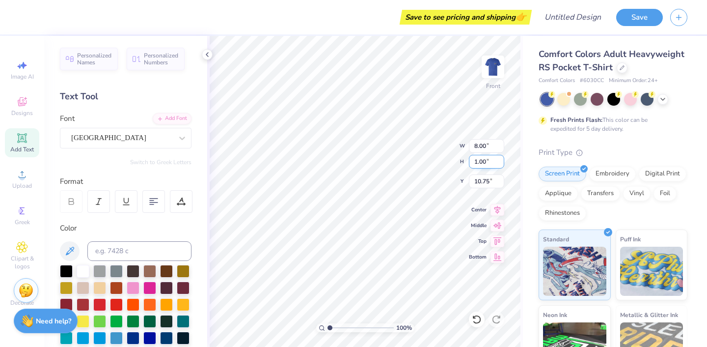
type textarea "Do you know where your"
type input "10.49"
click at [23, 149] on span "Add Text" at bounding box center [22, 149] width 24 height 8
click at [178, 135] on icon at bounding box center [182, 138] width 10 height 10
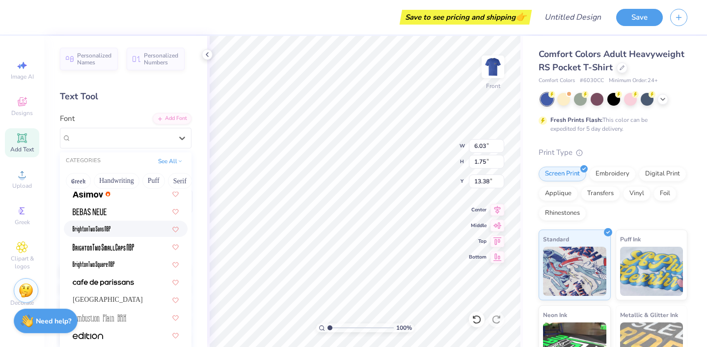
scroll to position [61, 0]
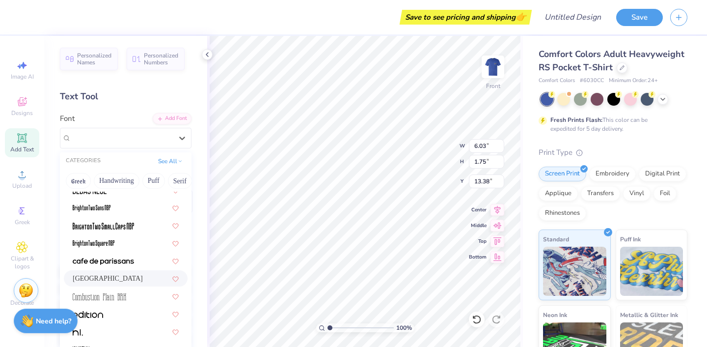
click at [105, 278] on div "[GEOGRAPHIC_DATA]" at bounding box center [126, 278] width 106 height 10
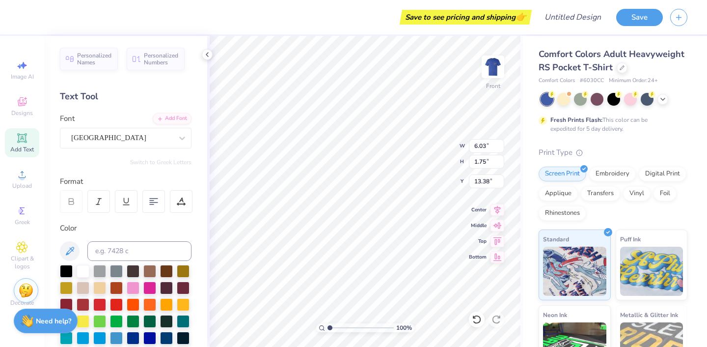
type input "3.42"
type input "1.34"
type input "13.58"
type textarea "T"
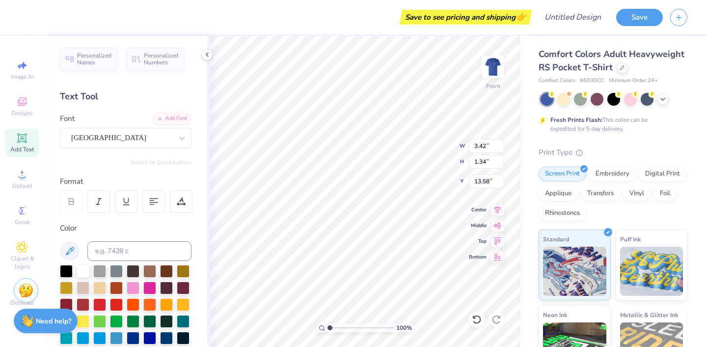
type textarea "girlfriend is?"
click at [488, 149] on input "3.42" at bounding box center [486, 146] width 35 height 14
type input "8.96"
type input "1.82"
type input "13.34"
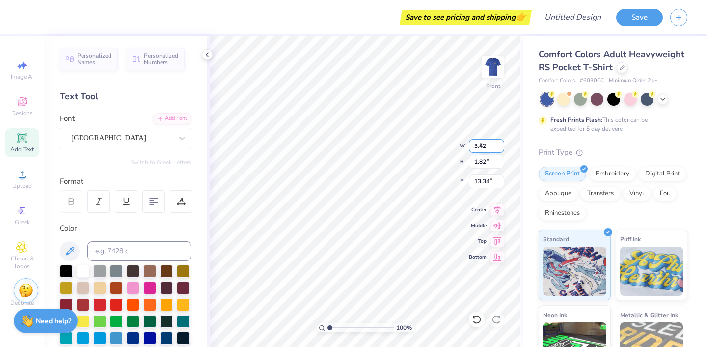
type input "8.00"
type input "1.62"
type input "13.44"
type input "8"
type input "7.00"
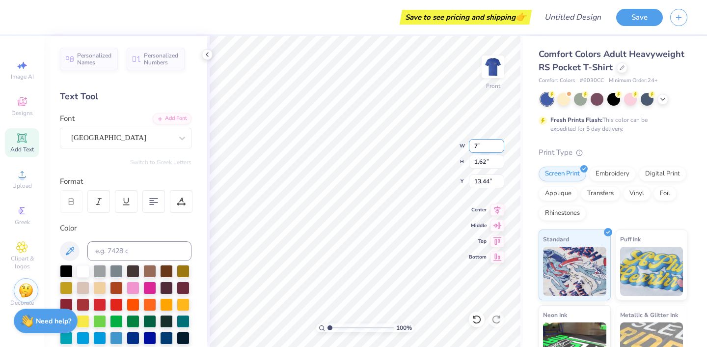
type input "1.42"
type input "11.49"
type input "5.93"
type input "5.09"
type input "1.32"
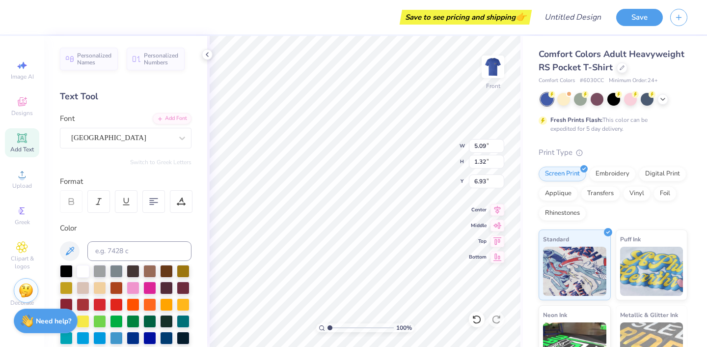
type input "7.24"
type input "10.16"
type input "1.00"
type input "9.09"
type input "7.00"
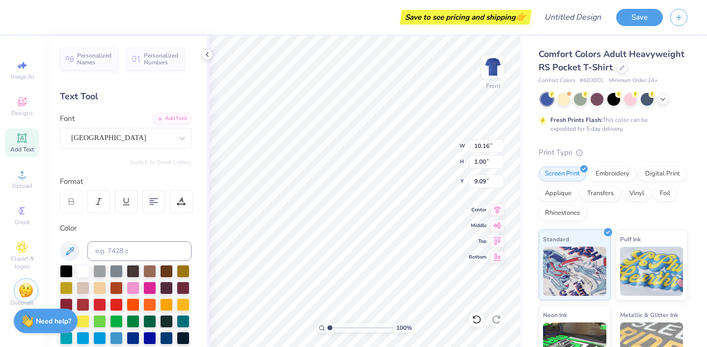
type input "1.42"
type input "10.09"
click at [487, 61] on img at bounding box center [492, 66] width 39 height 39
click at [494, 64] on img at bounding box center [492, 66] width 39 height 39
click at [20, 213] on circle at bounding box center [20, 210] width 5 height 5
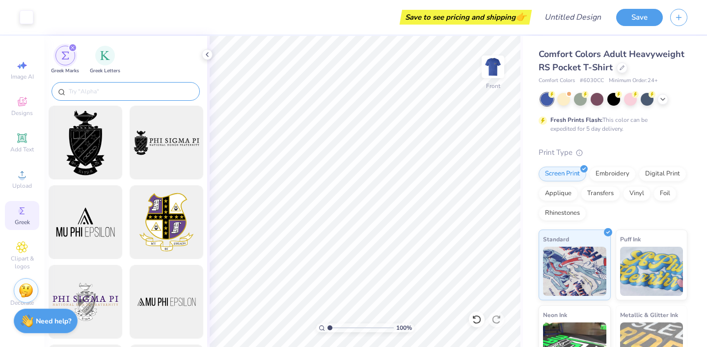
click at [97, 91] on input "text" at bounding box center [131, 91] width 126 height 10
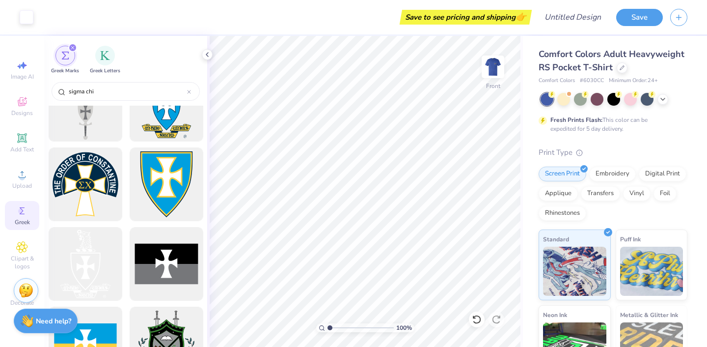
scroll to position [277, 0]
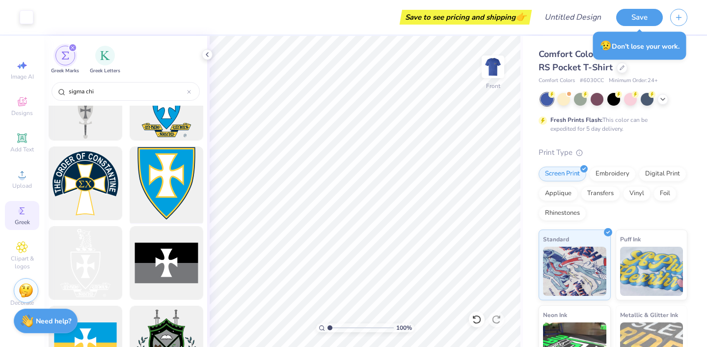
type input "sigma chi"
click at [158, 178] on div at bounding box center [166, 183] width 81 height 81
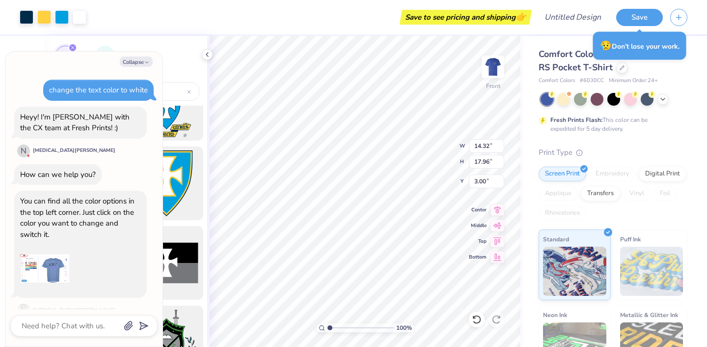
scroll to position [190, 0]
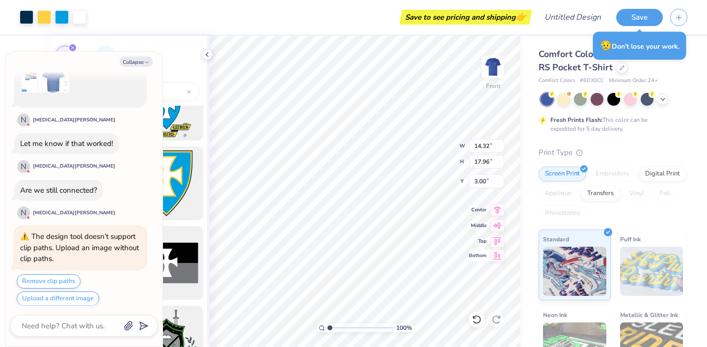
click at [496, 255] on icon at bounding box center [497, 255] width 8 height 7
type textarea "x"
type input "10.04"
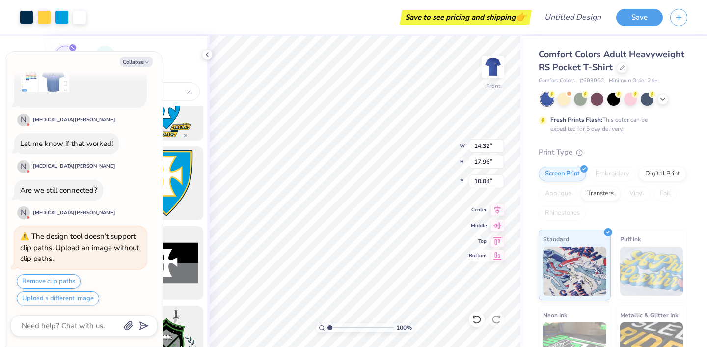
type textarea "x"
type input "8.35"
type input "10.47"
type input "17.53"
type textarea "x"
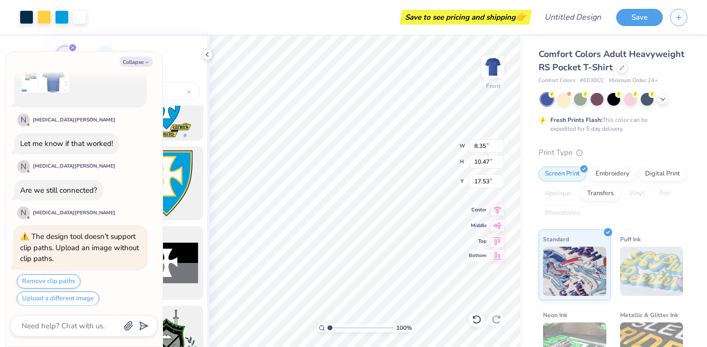
type input "11.99"
type textarea "x"
type input "4.61"
type input "5.78"
type textarea "x"
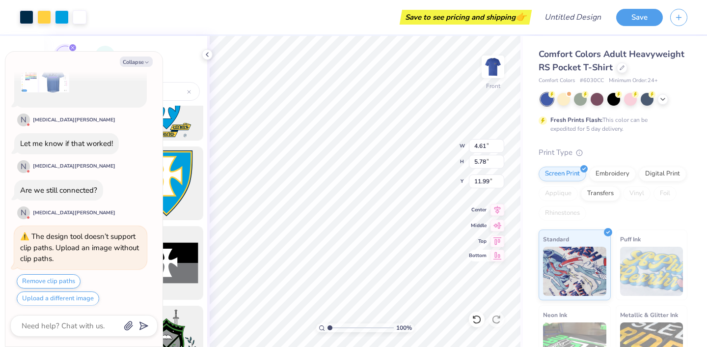
type input "11.78"
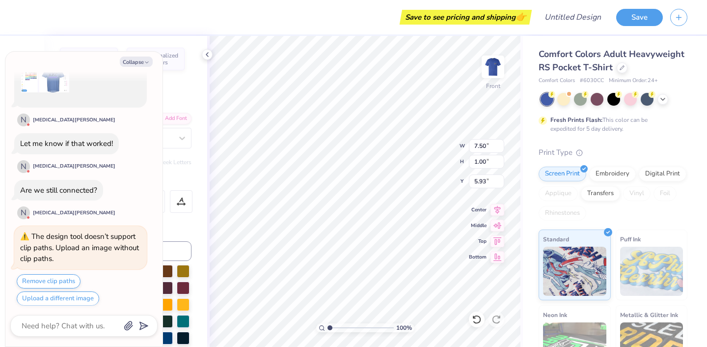
type textarea "x"
type input "5.26"
type textarea "x"
type input "5.09"
type input "1.32"
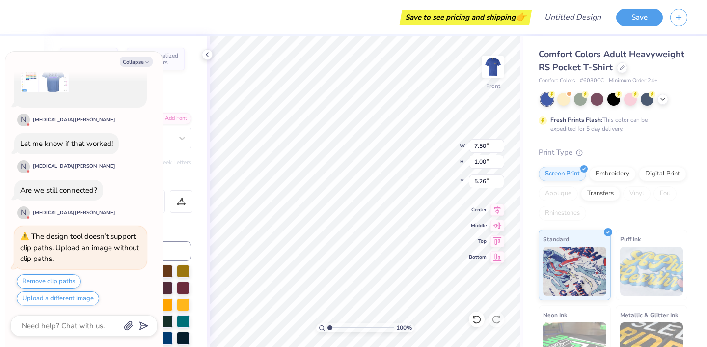
type input "7.24"
type textarea "x"
type input "6.52"
type textarea "x"
type input "10.16"
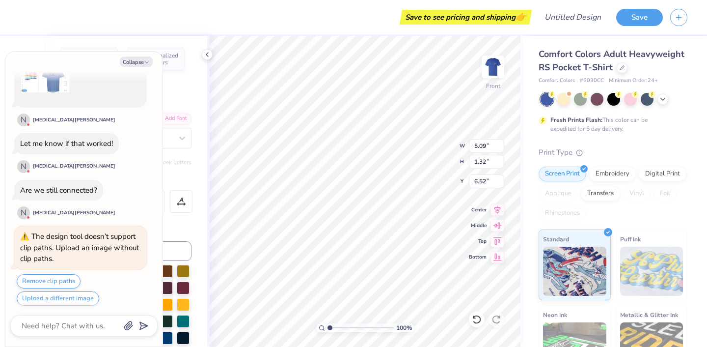
type input "1.00"
type input "9.09"
type textarea "x"
type input "8.31"
type textarea "x"
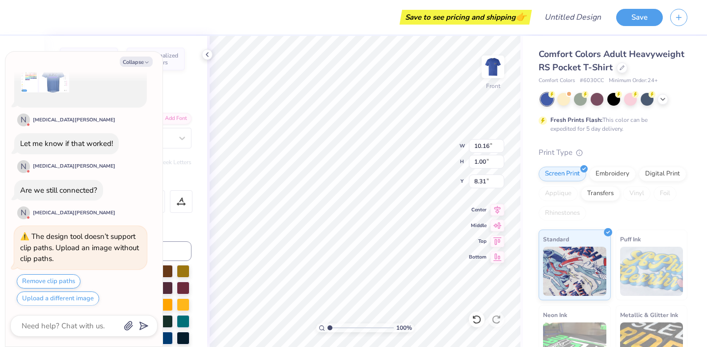
type input "7.00"
type input "1.42"
type input "10.09"
type textarea "x"
type input "9.31"
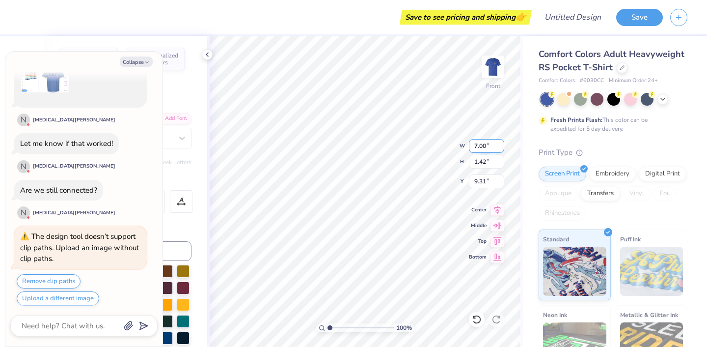
click at [484, 147] on input "7.00" at bounding box center [486, 146] width 35 height 14
type input "7"
type input "6.50"
type textarea "x"
type input "1.32"
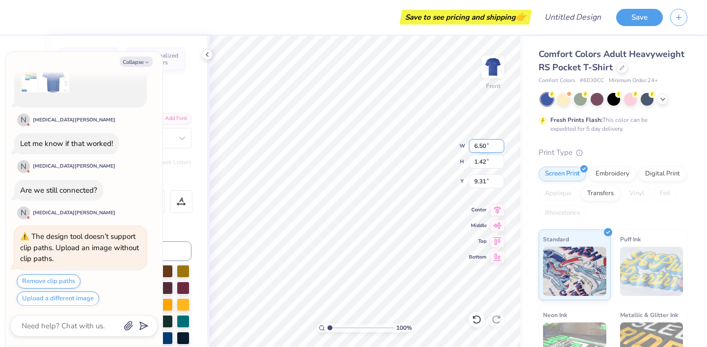
type input "9.36"
type textarea "x"
click at [488, 146] on input "6.50" at bounding box center [486, 146] width 35 height 14
type input "6"
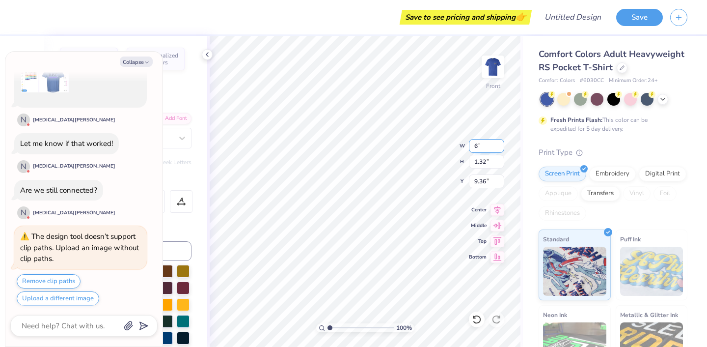
type textarea "x"
type input "6.00"
type input "1.22"
type input "9.41"
type textarea "x"
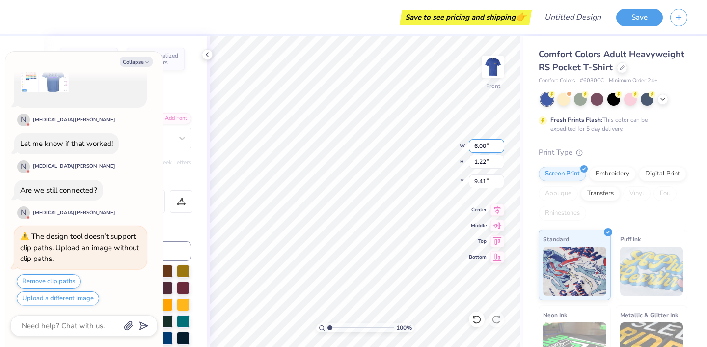
click at [482, 145] on input "6.00" at bounding box center [486, 146] width 35 height 14
type input "6"
type input "5.5"
type textarea "x"
type input "5.50"
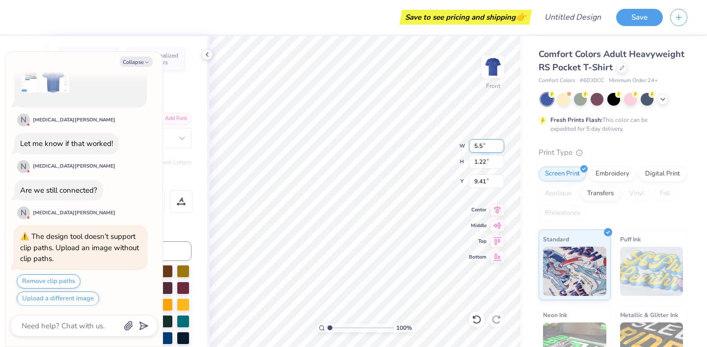
type input "1.12"
type input "9.47"
type textarea "x"
type input "10.58"
type textarea "x"
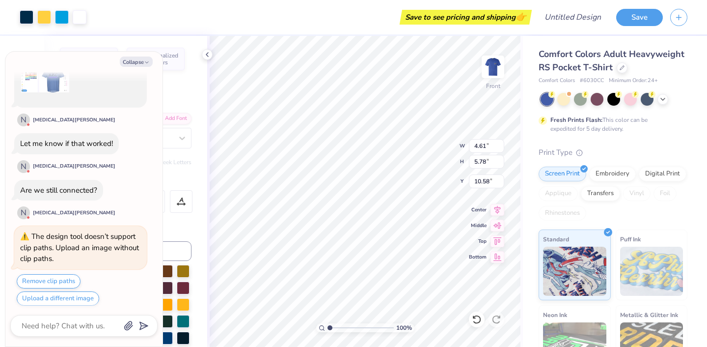
type input "10.94"
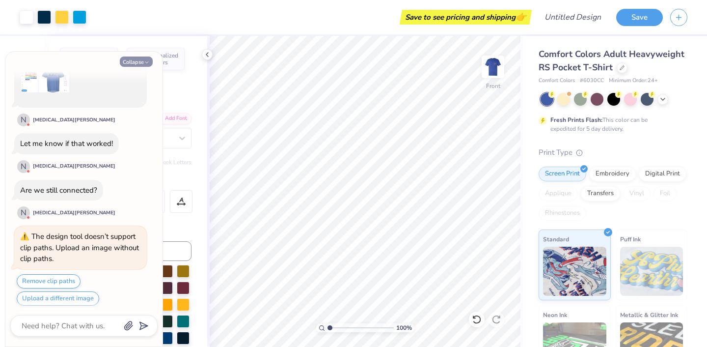
click at [145, 64] on icon "button" at bounding box center [147, 62] width 6 height 6
type textarea "x"
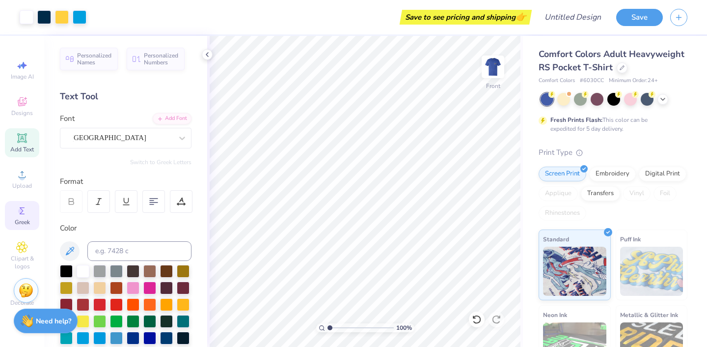
click at [19, 217] on div "Greek" at bounding box center [22, 215] width 34 height 29
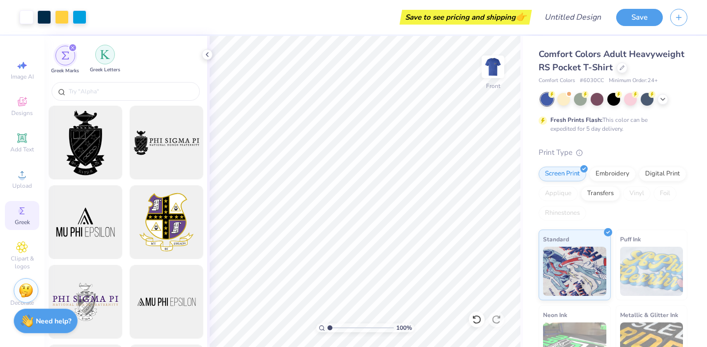
click at [104, 62] on div "filter for Greek Letters" at bounding box center [105, 55] width 20 height 20
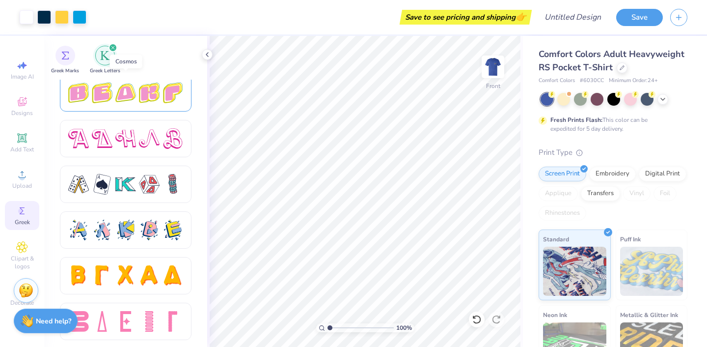
scroll to position [0, 0]
click at [66, 51] on div "filter for Greek Marks" at bounding box center [65, 55] width 20 height 20
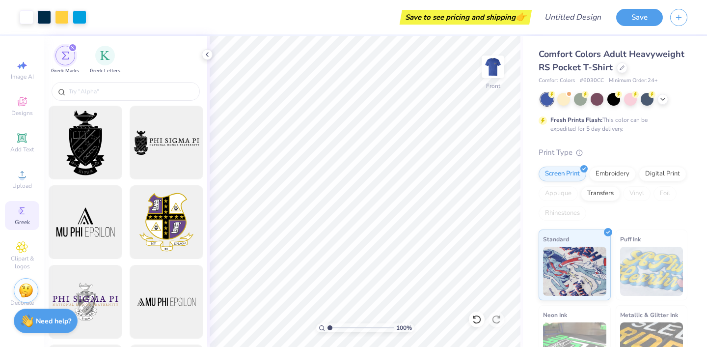
scroll to position [11, 0]
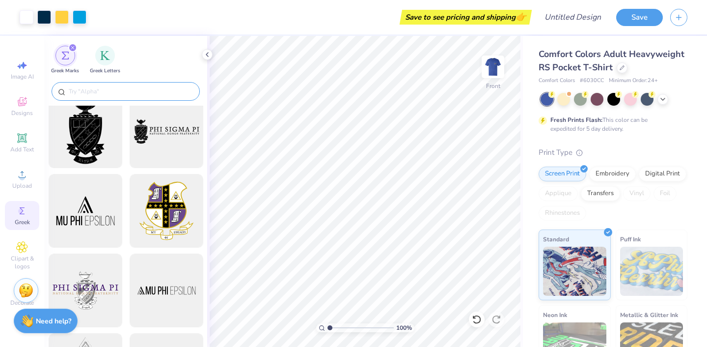
click at [126, 95] on input "text" at bounding box center [131, 91] width 126 height 10
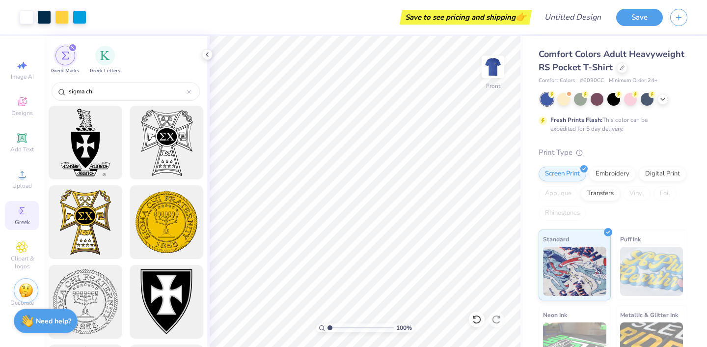
scroll to position [0, 0]
type input "sigma chi"
click at [25, 145] on div "Add Text" at bounding box center [22, 142] width 34 height 29
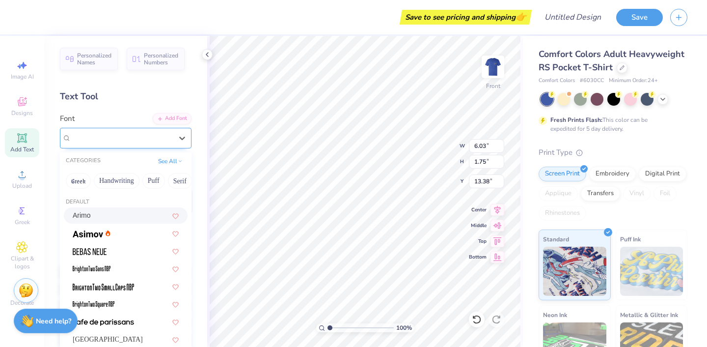
click at [146, 140] on div "Super Dream" at bounding box center [121, 137] width 103 height 15
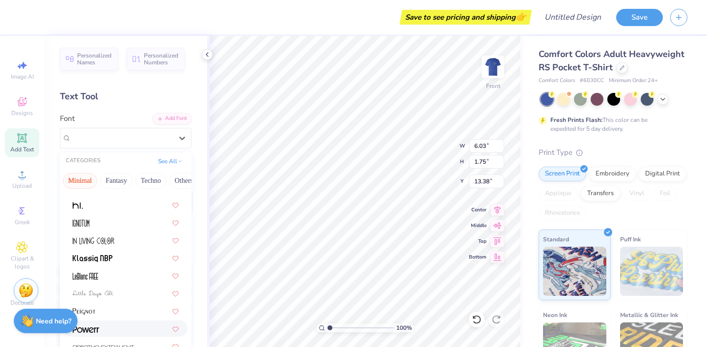
scroll to position [187, 0]
click at [99, 333] on div at bounding box center [126, 329] width 106 height 10
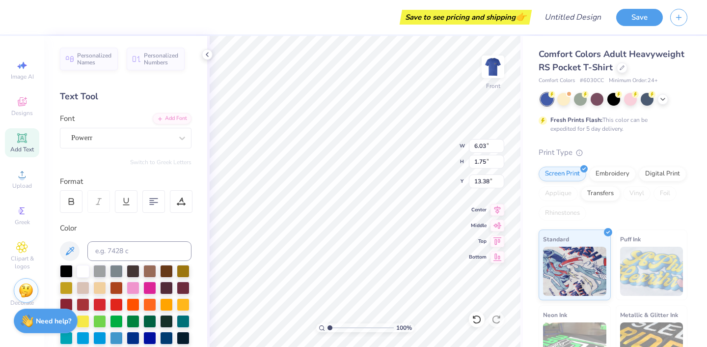
type textarea "E"
type textarea "X"
type input "4.61"
type input "5.78"
type input "10.94"
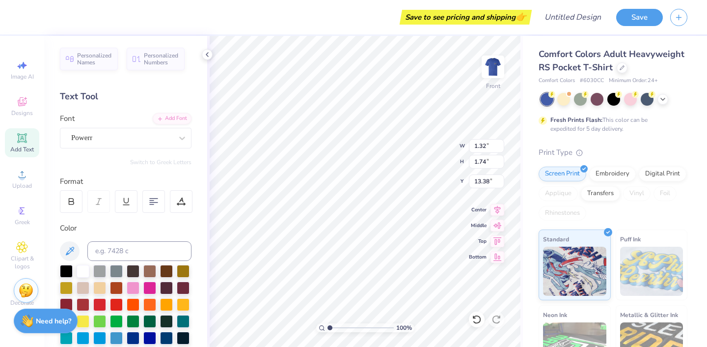
type input "12.96"
type input "1.82"
type input "2.42"
type input "12.29"
type input "2.65"
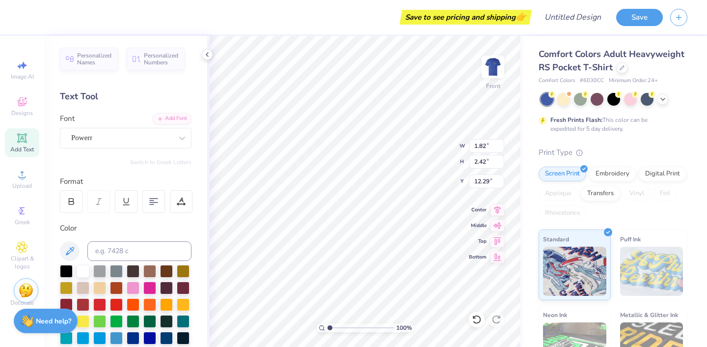
type input "3.51"
type input "12.08"
click at [86, 319] on div at bounding box center [83, 320] width 13 height 13
click at [81, 272] on div at bounding box center [83, 270] width 13 height 13
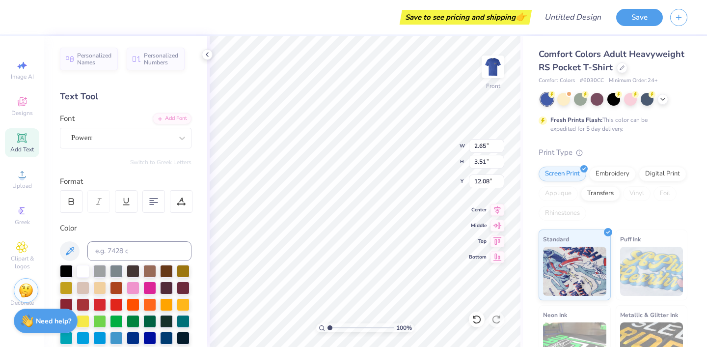
type input "11.71"
type input "2.11"
type input "2.80"
type input "12.08"
click at [17, 143] on icon at bounding box center [22, 138] width 12 height 12
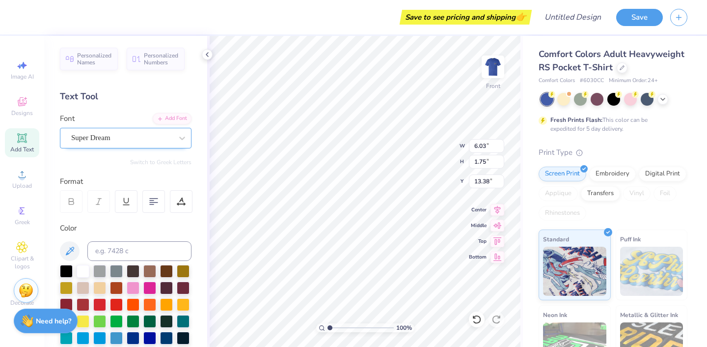
click at [158, 135] on div "Super Dream" at bounding box center [121, 137] width 103 height 15
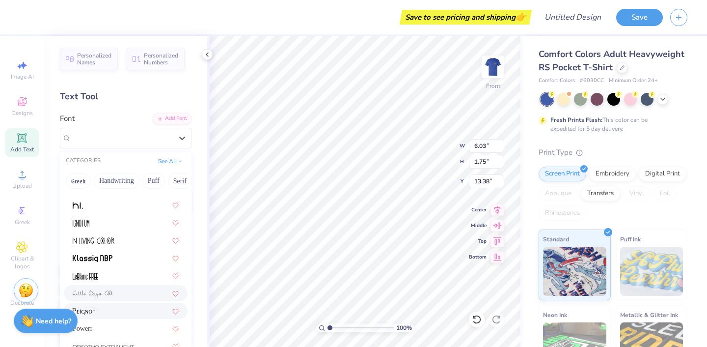
scroll to position [187, 0]
click at [98, 325] on div "Powerr" at bounding box center [126, 329] width 106 height 10
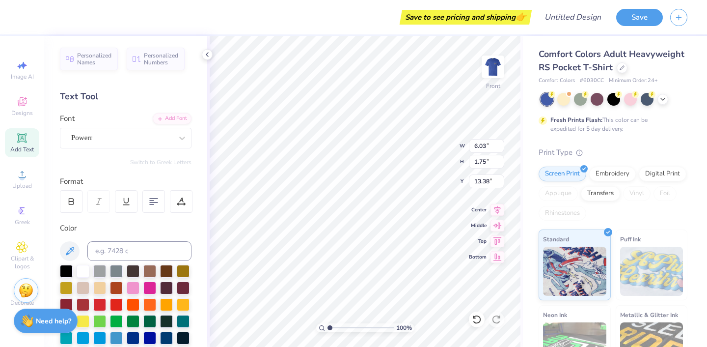
type input "4.62"
type textarea "T"
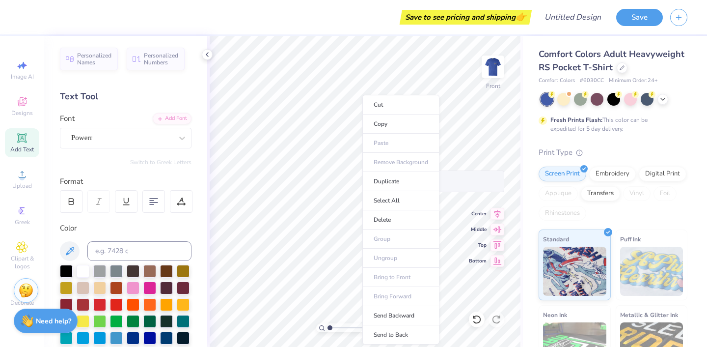
click at [387, 142] on ul "Cut Copy Paste Remove Background Duplicate Select All Delete Group Ungroup Brin…" at bounding box center [400, 219] width 77 height 249
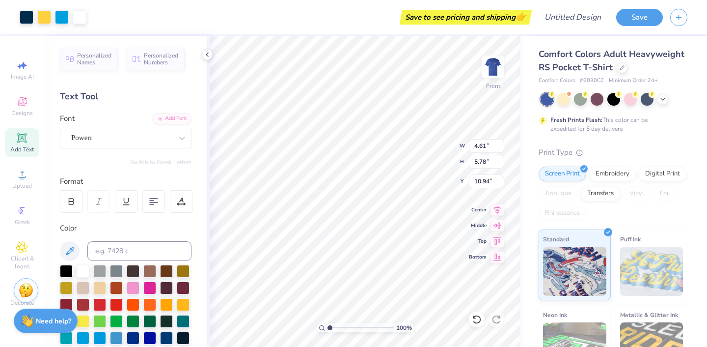
click at [149, 174] on div "Personalized Names Personalized Numbers Text Tool Add Font Font Powerr Switch t…" at bounding box center [125, 191] width 163 height 311
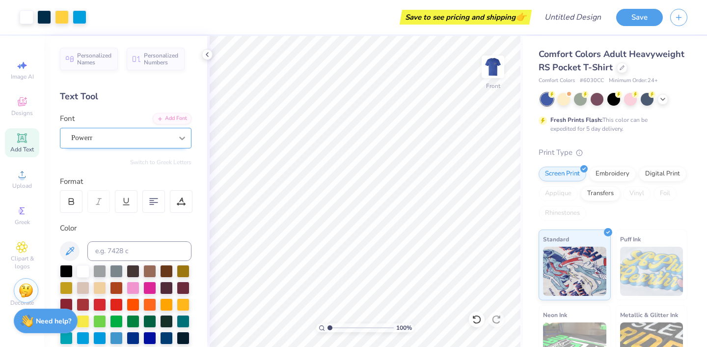
click at [173, 138] on div at bounding box center [182, 138] width 18 height 18
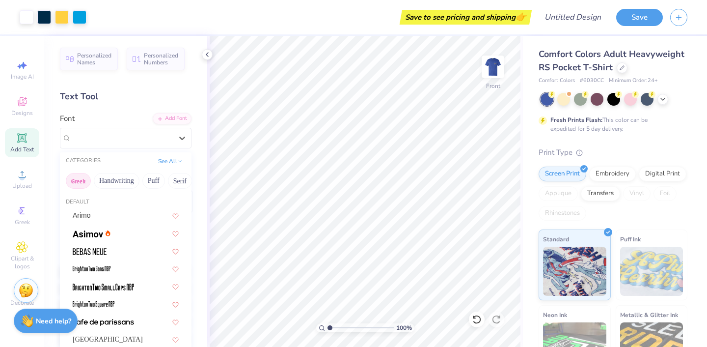
click at [84, 178] on button "Greek" at bounding box center [78, 181] width 25 height 16
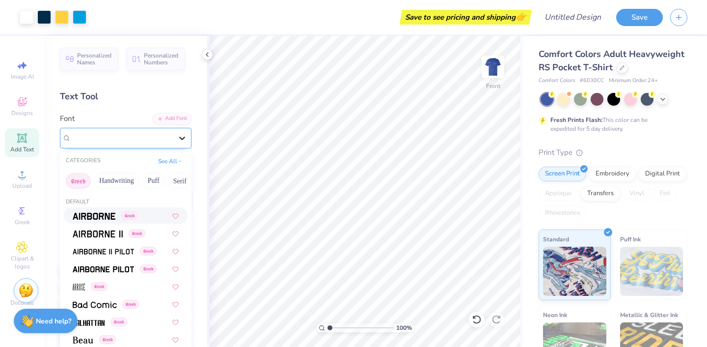
scroll to position [0, 0]
click at [183, 136] on icon at bounding box center [182, 138] width 10 height 10
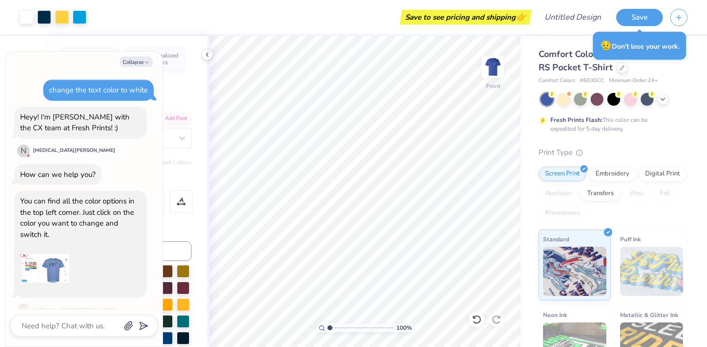
scroll to position [258, 0]
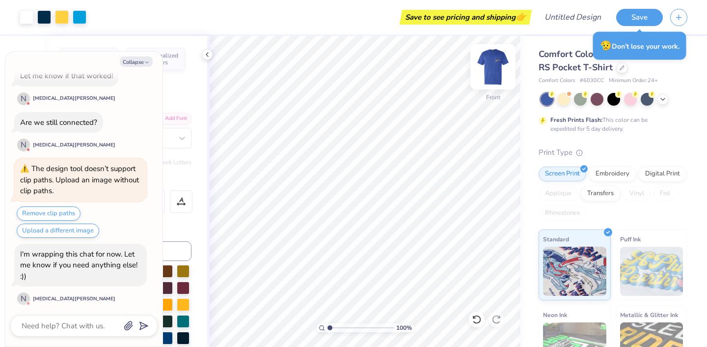
click at [496, 63] on img at bounding box center [492, 66] width 39 height 39
click at [496, 63] on img at bounding box center [493, 67] width 20 height 20
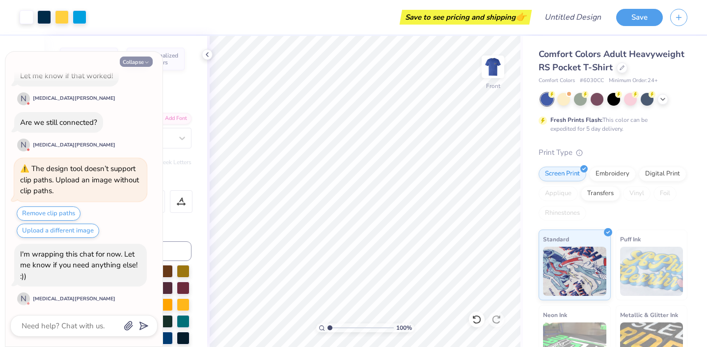
click at [146, 64] on icon "button" at bounding box center [147, 62] width 6 height 6
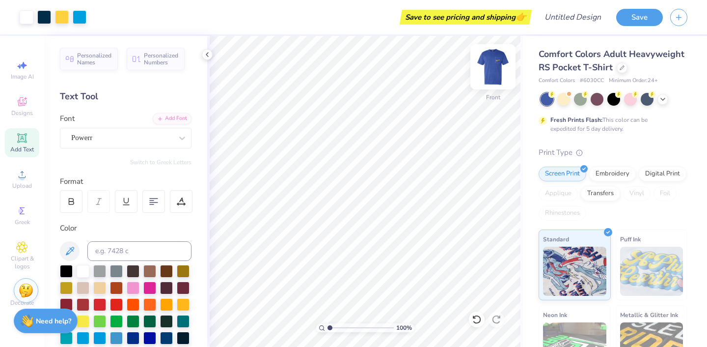
click at [491, 71] on img at bounding box center [492, 66] width 39 height 39
click at [488, 74] on img at bounding box center [492, 66] width 39 height 39
click at [635, 18] on button "Save" at bounding box center [639, 15] width 47 height 17
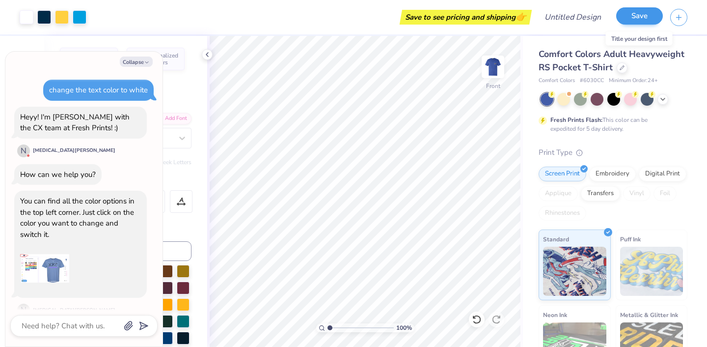
scroll to position [369, 0]
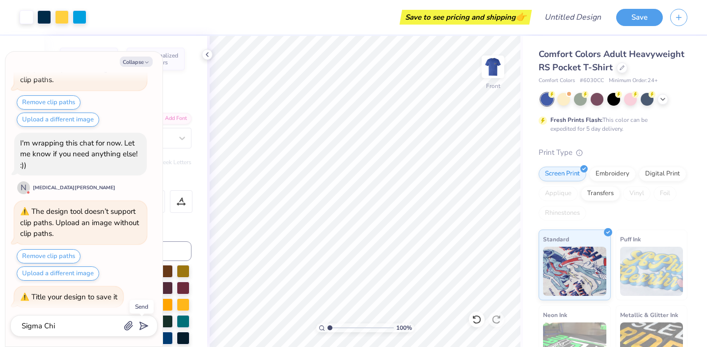
click at [141, 326] on polygon "submit" at bounding box center [142, 326] width 12 height 12
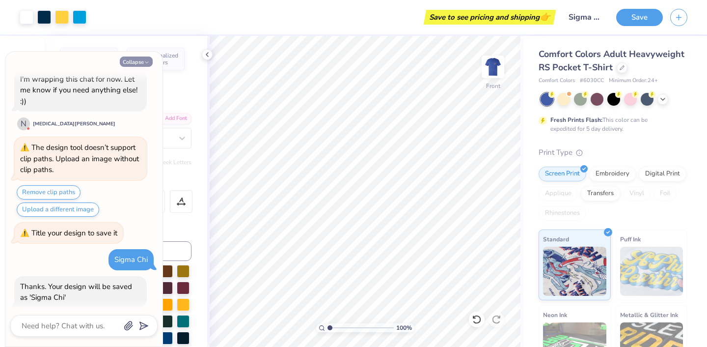
click at [140, 60] on button "Collapse" at bounding box center [136, 61] width 33 height 10
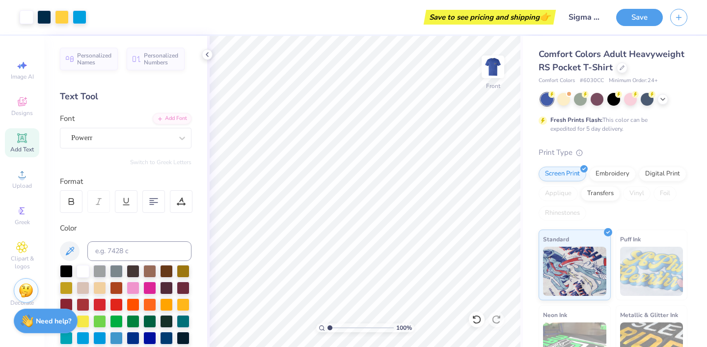
scroll to position [0, 0]
click at [447, 202] on li "Select All" at bounding box center [443, 200] width 77 height 19
click at [496, 65] on img at bounding box center [492, 66] width 39 height 39
click at [492, 77] on img at bounding box center [492, 66] width 39 height 39
click at [589, 20] on input "Sigma Chi" at bounding box center [585, 17] width 48 height 20
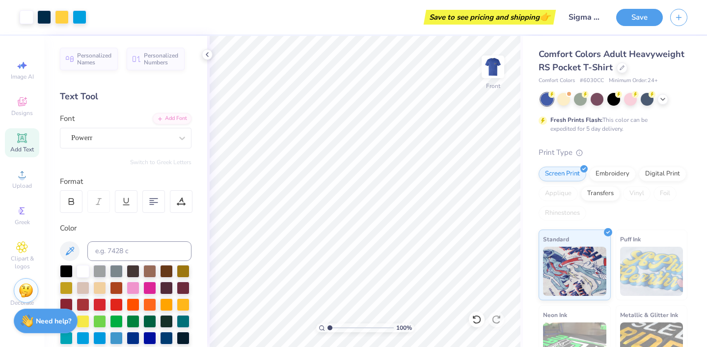
click at [402, 17] on div "Save to see pricing and shipping 👉" at bounding box center [324, 17] width 460 height 34
click at [49, 319] on strong "Need help?" at bounding box center [53, 319] width 35 height 9
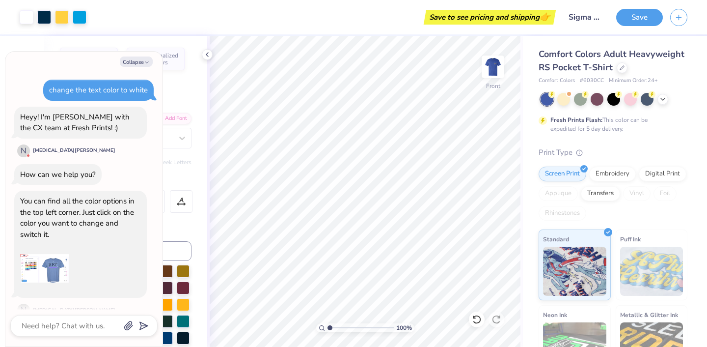
scroll to position [433, 0]
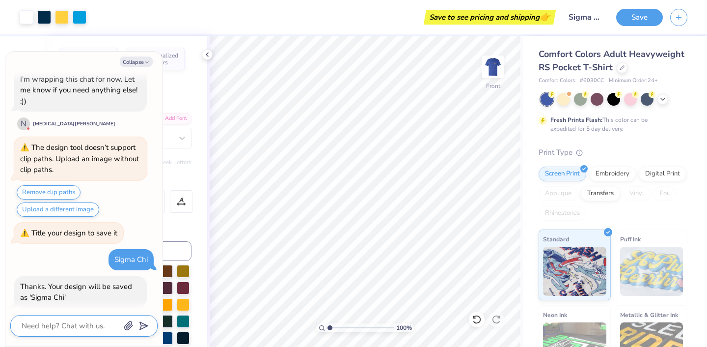
click at [51, 325] on textarea at bounding box center [71, 325] width 100 height 13
click at [125, 324] on icon "button" at bounding box center [129, 326] width 10 height 10
click at [71, 327] on textarea at bounding box center [71, 325] width 100 height 13
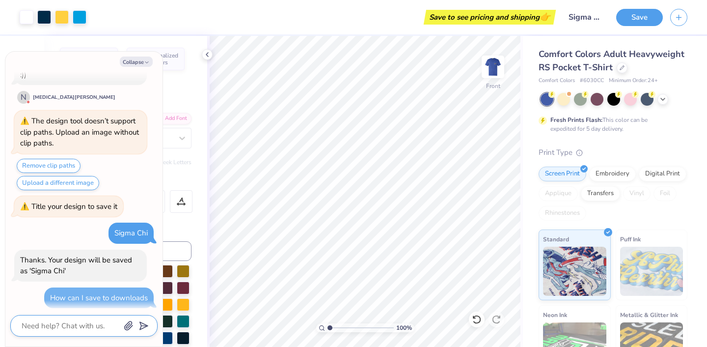
scroll to position [0, 0]
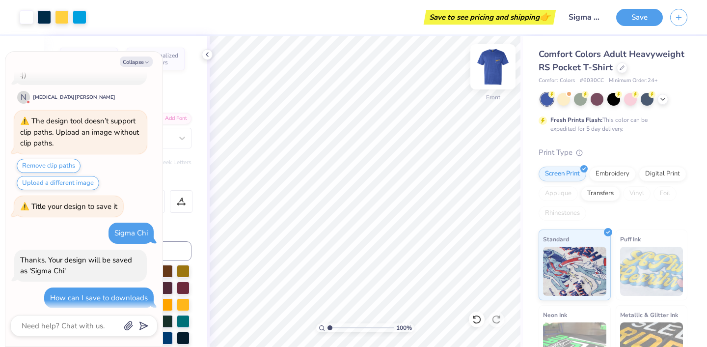
click at [485, 69] on img at bounding box center [492, 66] width 39 height 39
click at [500, 73] on img at bounding box center [492, 66] width 39 height 39
click at [145, 63] on icon "button" at bounding box center [147, 62] width 6 height 6
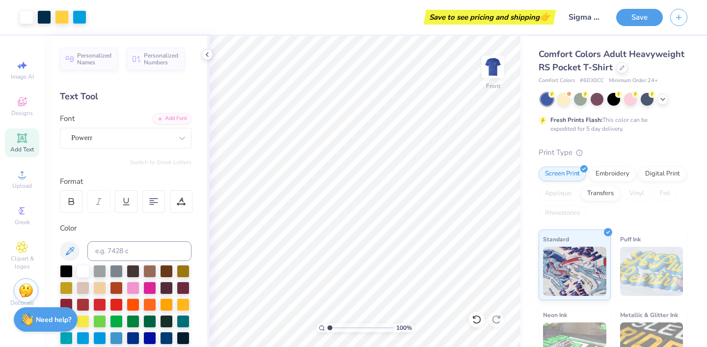
click at [48, 318] on strong "Need help?" at bounding box center [53, 319] width 35 height 9
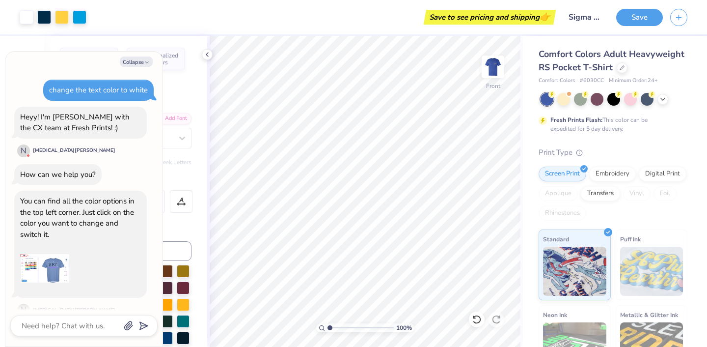
scroll to position [459, 0]
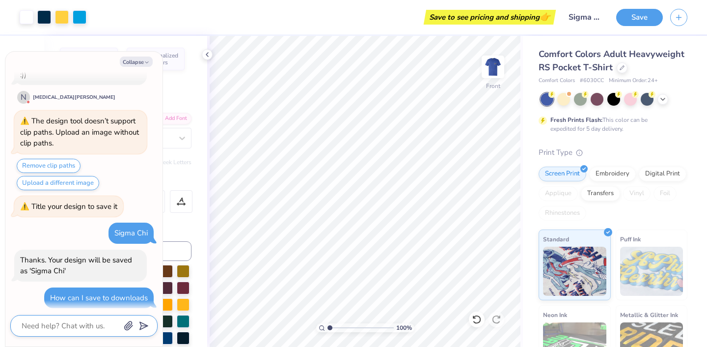
click at [67, 323] on textarea at bounding box center [71, 325] width 100 height 13
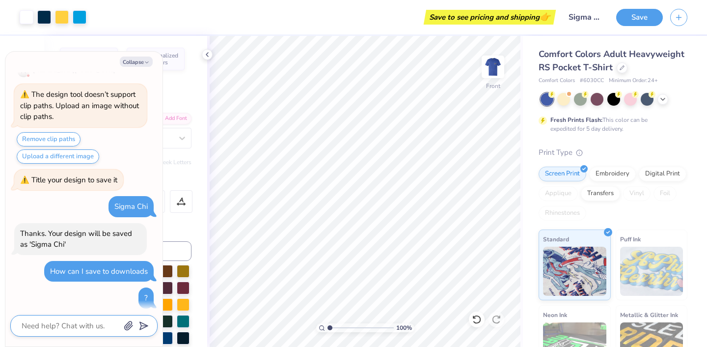
scroll to position [0, 0]
click at [637, 16] on button "Save" at bounding box center [639, 15] width 47 height 17
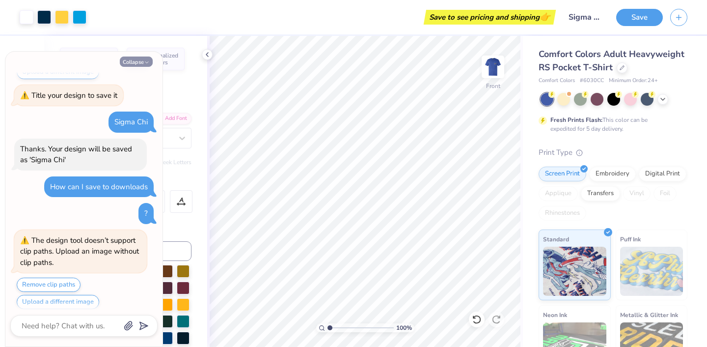
click at [142, 64] on button "Collapse" at bounding box center [136, 61] width 33 height 10
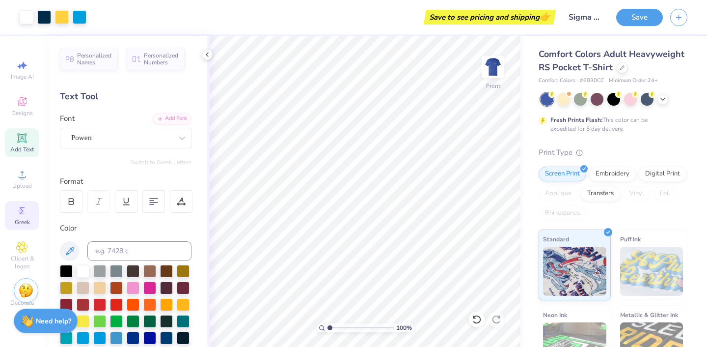
click at [21, 208] on icon at bounding box center [22, 210] width 5 height 7
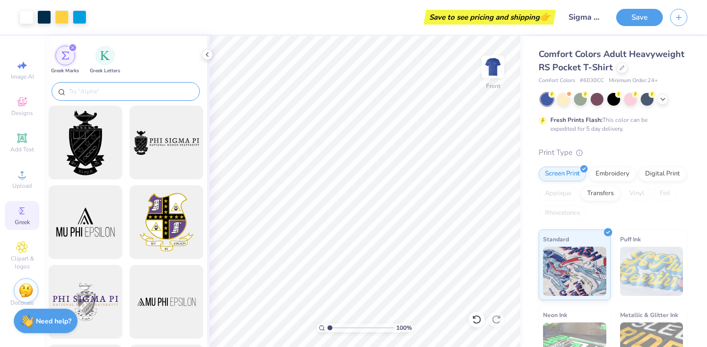
click at [108, 95] on input "text" at bounding box center [131, 91] width 126 height 10
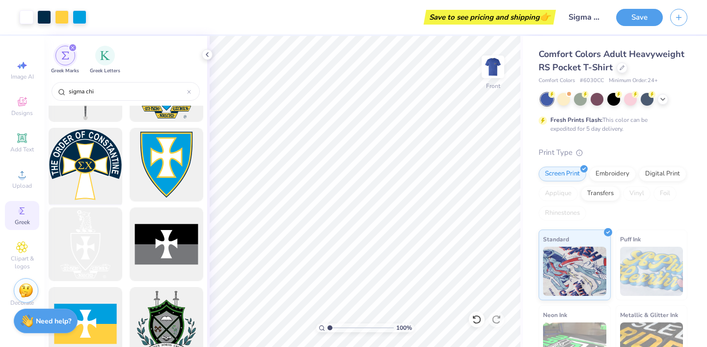
scroll to position [299, 0]
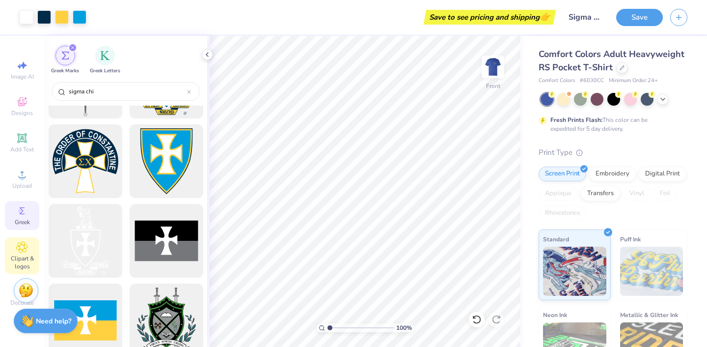
click at [29, 256] on span "Clipart & logos" at bounding box center [22, 262] width 34 height 16
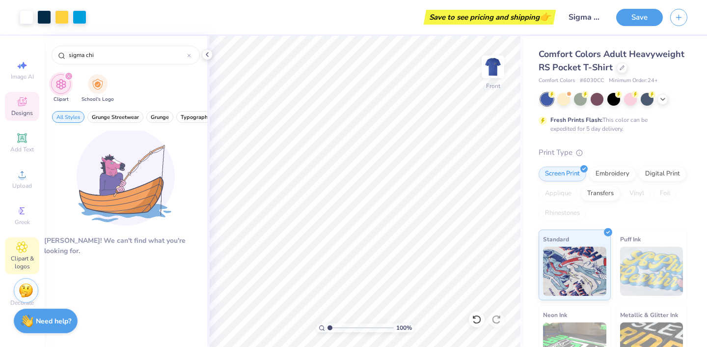
click at [27, 114] on span "Designs" at bounding box center [22, 113] width 22 height 8
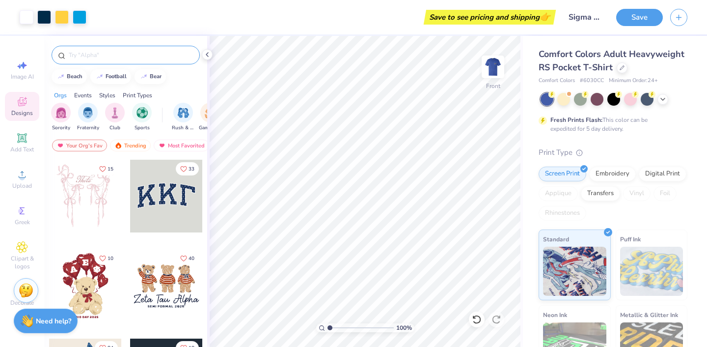
click at [99, 52] on input "text" at bounding box center [131, 55] width 126 height 10
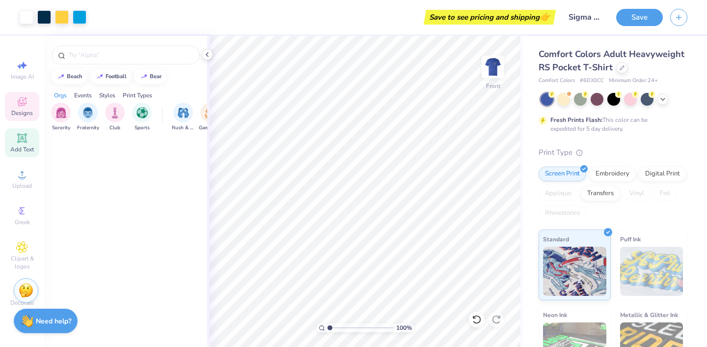
click at [17, 139] on icon at bounding box center [22, 138] width 12 height 12
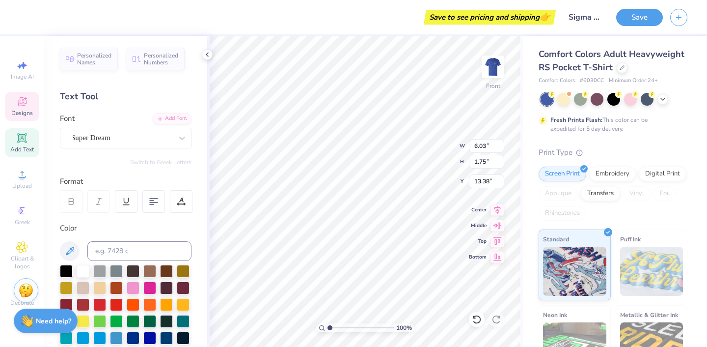
click at [24, 113] on span "Designs" at bounding box center [22, 113] width 22 height 8
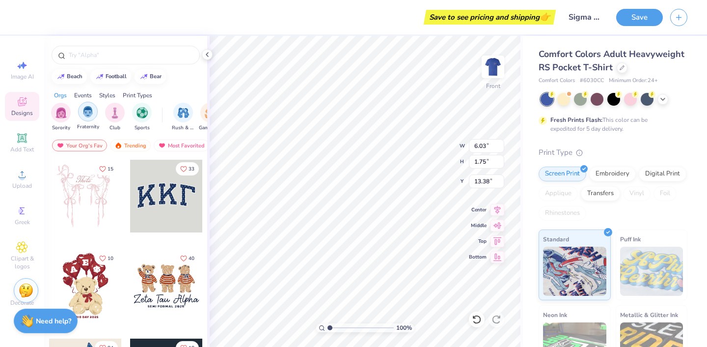
click at [86, 113] on img "filter for Fraternity" at bounding box center [87, 111] width 11 height 11
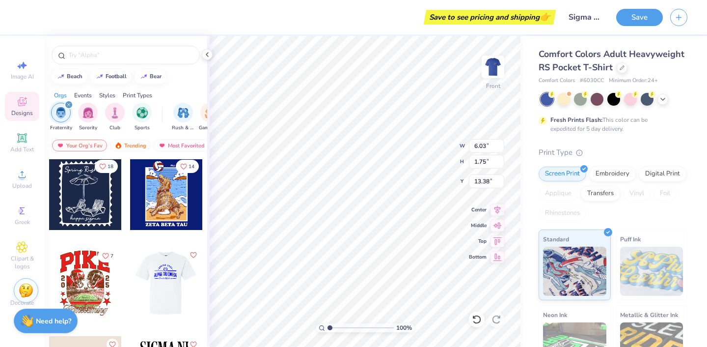
scroll to position [261, 0]
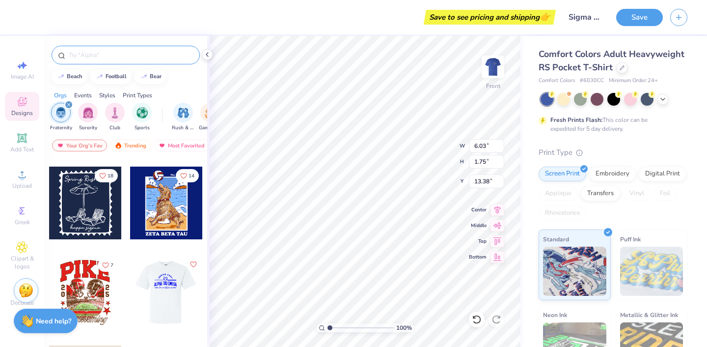
click at [111, 48] on div at bounding box center [126, 55] width 148 height 19
click at [111, 51] on input "text" at bounding box center [131, 55] width 126 height 10
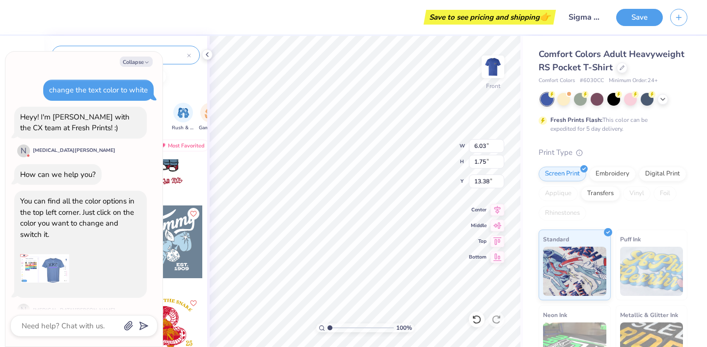
scroll to position [627, 0]
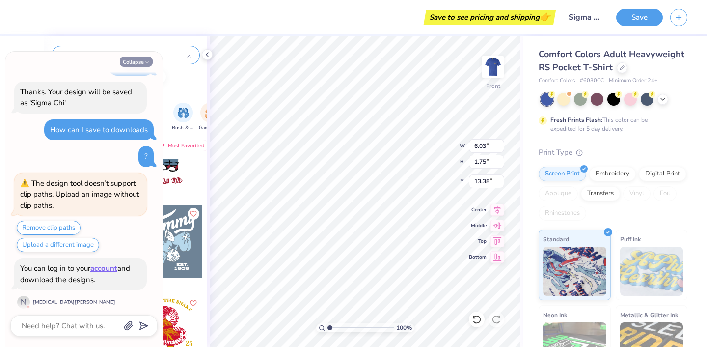
click at [142, 63] on button "Collapse" at bounding box center [136, 61] width 33 height 10
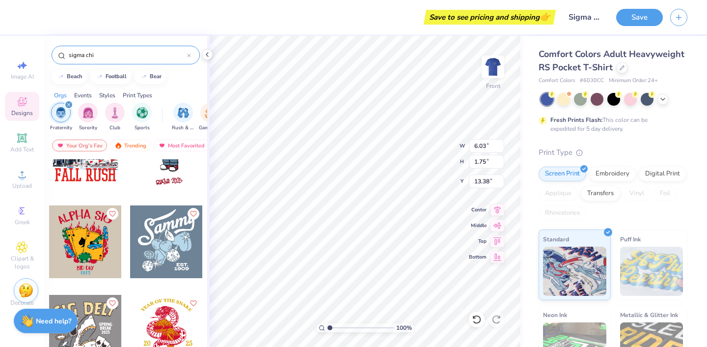
drag, startPoint x: 124, startPoint y: 55, endPoint x: 68, endPoint y: 53, distance: 56.5
click at [68, 53] on input "sigma chi" at bounding box center [127, 55] width 119 height 10
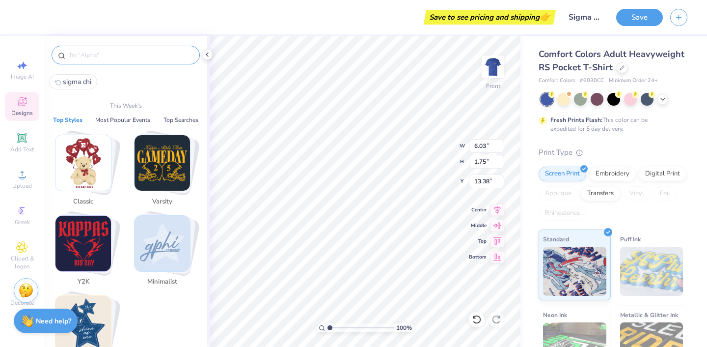
paste input "ΣΧ"
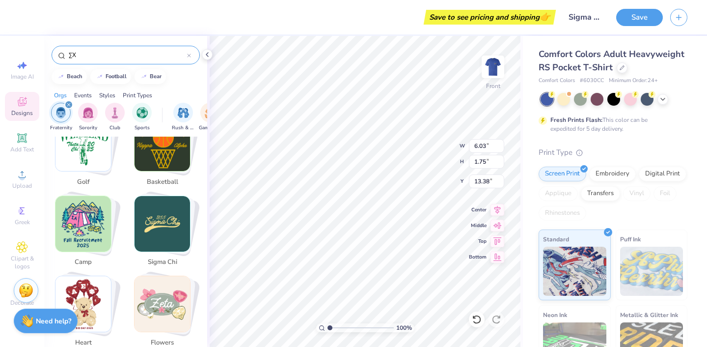
scroll to position [464, 0]
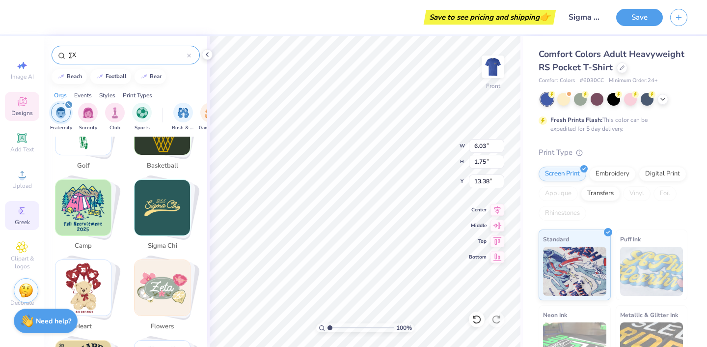
click at [23, 213] on circle at bounding box center [20, 210] width 5 height 5
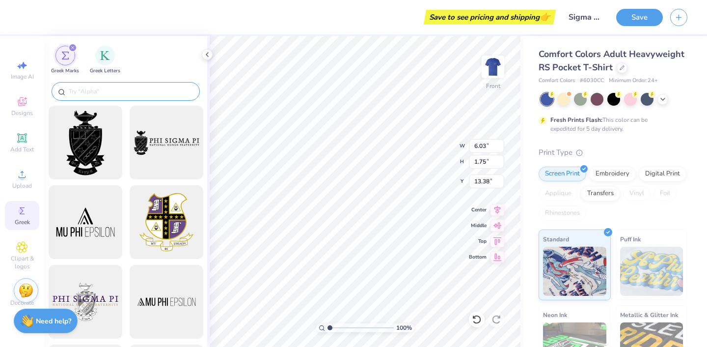
click at [104, 91] on input "text" at bounding box center [131, 91] width 126 height 10
paste input "ΣΧ"
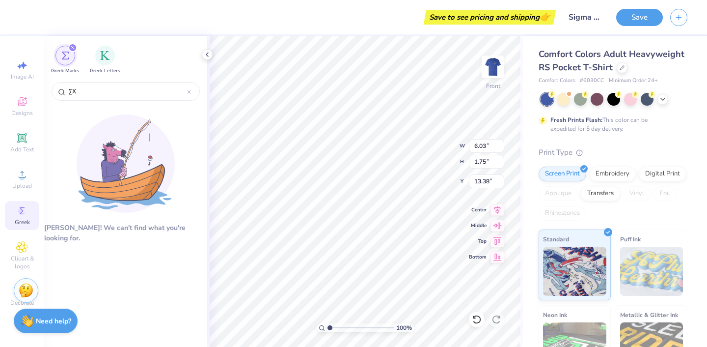
scroll to position [0, 0]
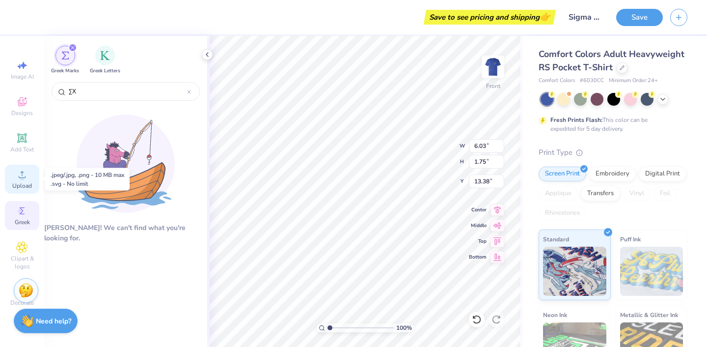
click at [27, 181] on div "Upload" at bounding box center [22, 178] width 34 height 29
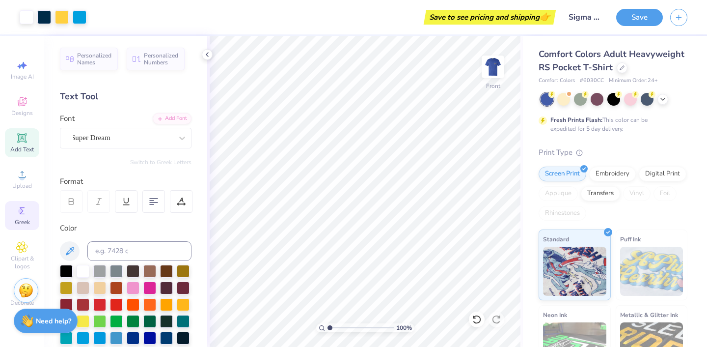
click at [20, 209] on circle at bounding box center [20, 210] width 5 height 5
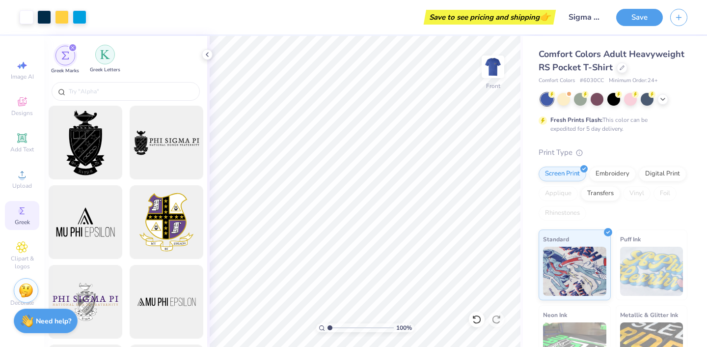
click at [105, 63] on div "filter for Greek Letters" at bounding box center [105, 55] width 20 height 20
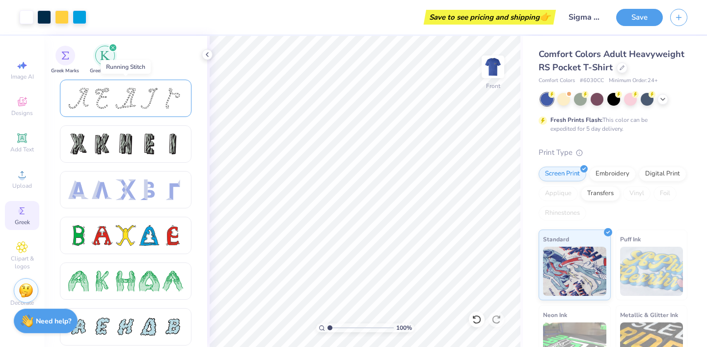
click at [137, 107] on div at bounding box center [125, 98] width 115 height 21
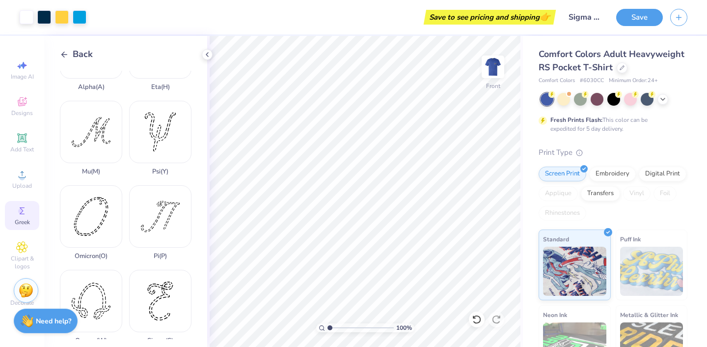
scroll to position [393, 0]
click at [66, 55] on icon at bounding box center [64, 54] width 9 height 9
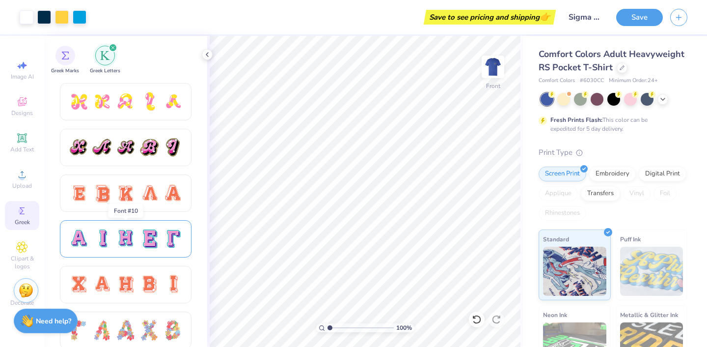
scroll to position [534, 0]
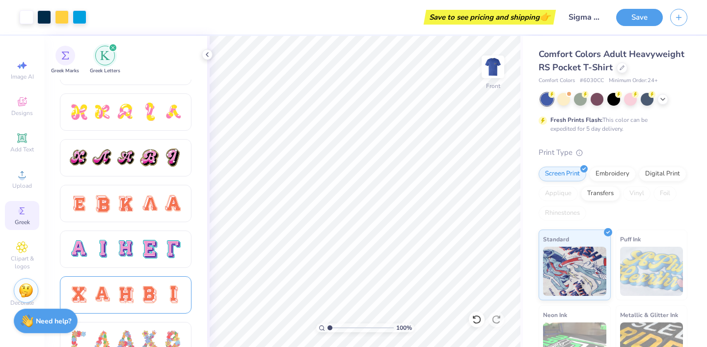
click at [131, 289] on div at bounding box center [125, 294] width 21 height 21
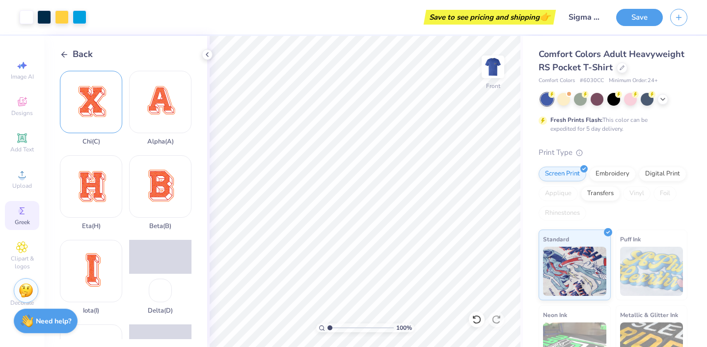
click at [98, 128] on div "Chi ( C )" at bounding box center [91, 108] width 62 height 75
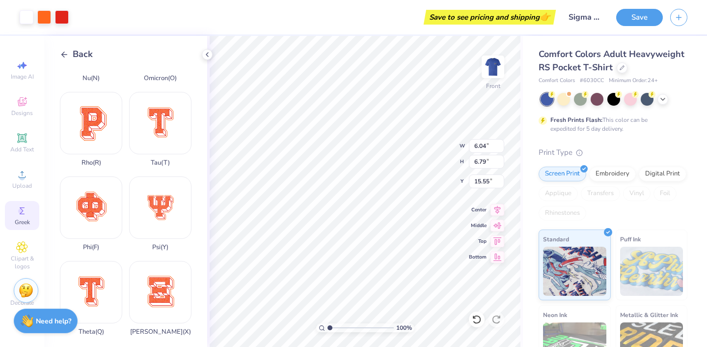
scroll to position [628, 0]
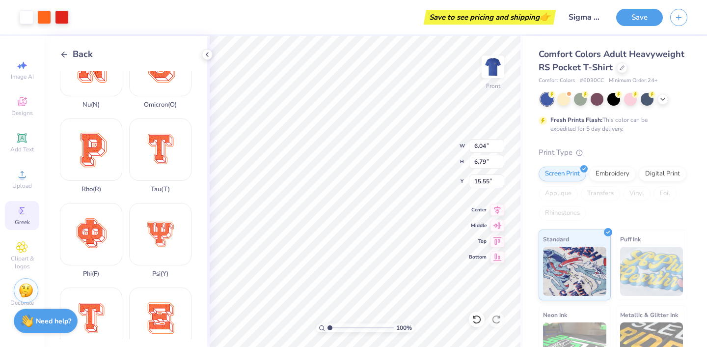
click at [209, 54] on icon at bounding box center [207, 55] width 8 height 8
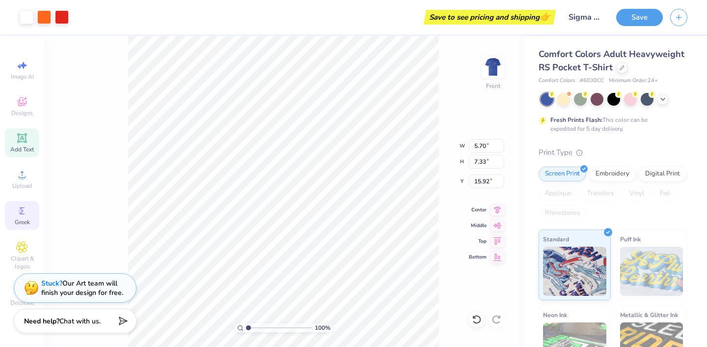
click at [25, 147] on span "Add Text" at bounding box center [22, 149] width 24 height 8
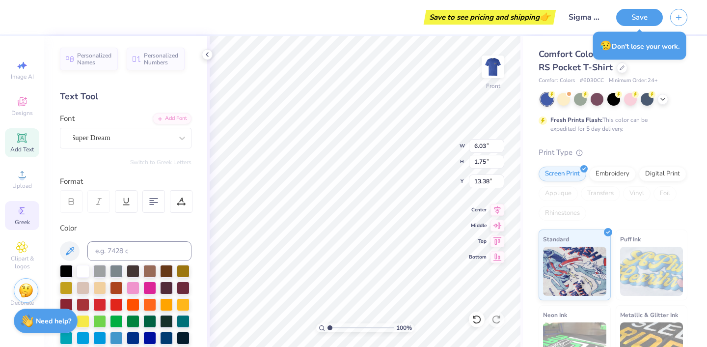
click at [18, 217] on div "Greek" at bounding box center [22, 215] width 34 height 29
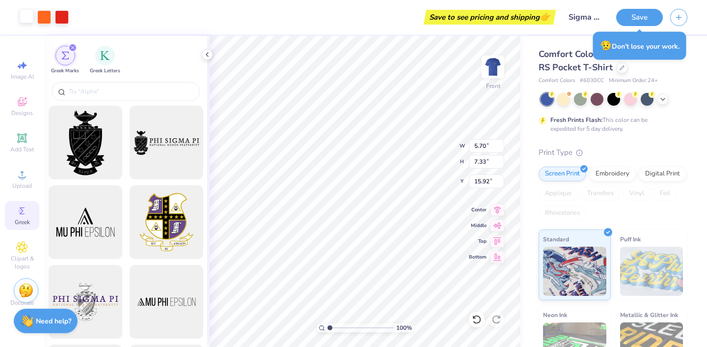
click at [26, 12] on div at bounding box center [27, 16] width 14 height 14
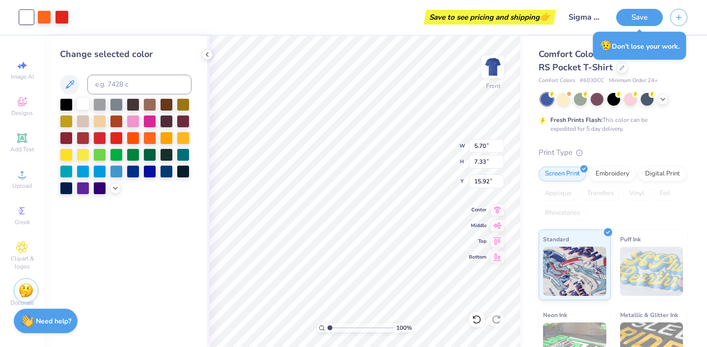
click at [82, 102] on div at bounding box center [83, 103] width 13 height 13
click at [81, 105] on div at bounding box center [83, 103] width 13 height 13
click at [47, 17] on div at bounding box center [44, 16] width 14 height 14
click at [25, 16] on div at bounding box center [27, 16] width 14 height 14
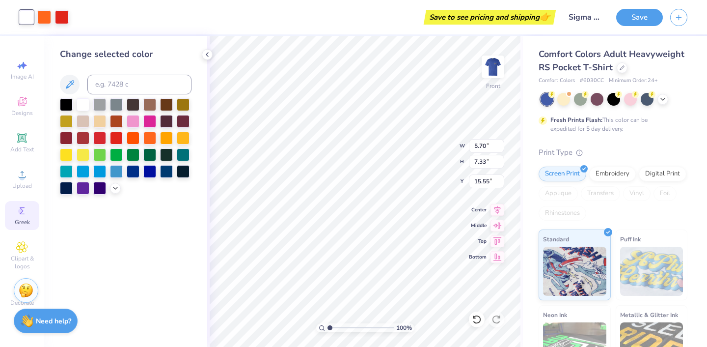
click at [22, 222] on span "Greek" at bounding box center [22, 222] width 15 height 8
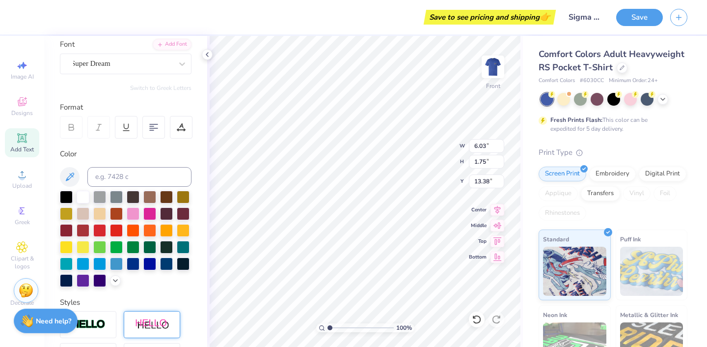
scroll to position [74, 0]
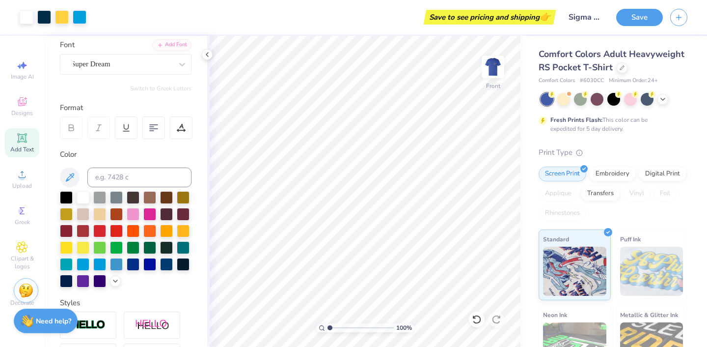
click at [22, 135] on icon at bounding box center [21, 137] width 9 height 9
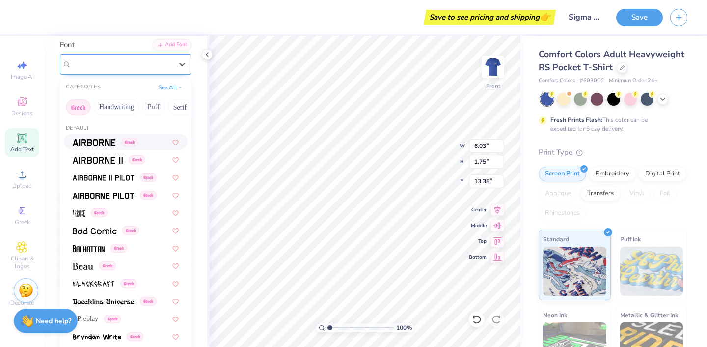
click at [141, 64] on div "Super Dream" at bounding box center [121, 63] width 103 height 15
click at [126, 212] on div "Greek" at bounding box center [126, 212] width 106 height 10
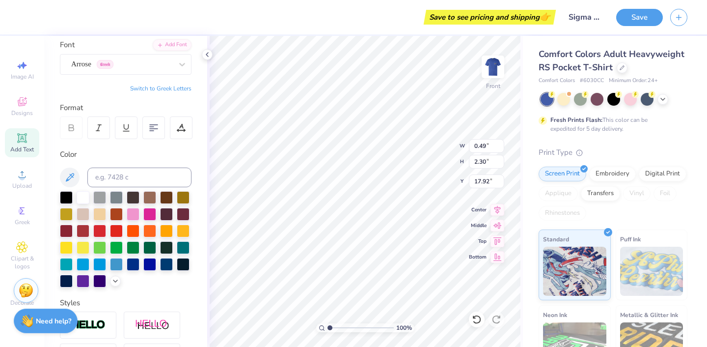
click at [169, 88] on button "Switch to Greek Letters" at bounding box center [160, 88] width 61 height 8
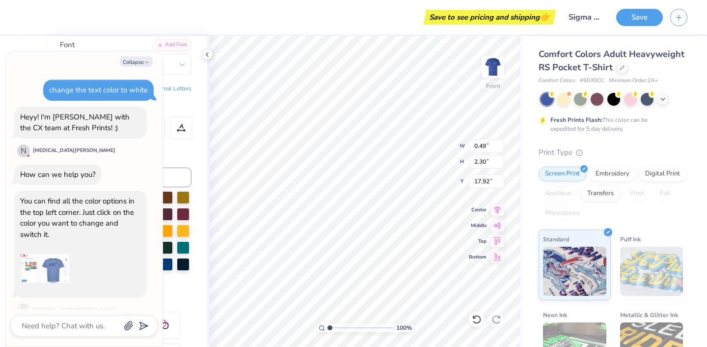
scroll to position [673, 0]
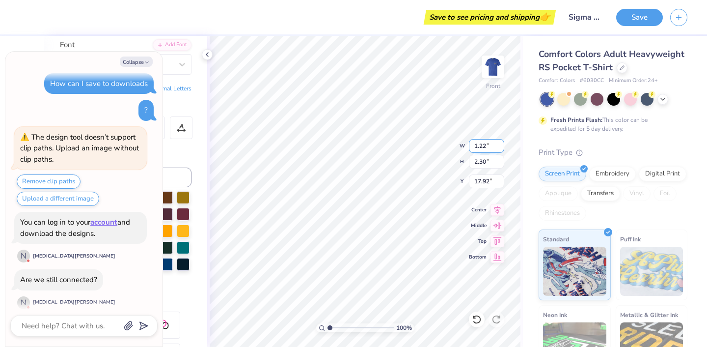
click at [489, 149] on input "1.22" at bounding box center [486, 146] width 35 height 14
click at [490, 162] on input "10.56" at bounding box center [486, 162] width 35 height 14
click at [483, 180] on input "17.85" at bounding box center [486, 181] width 35 height 14
click at [481, 179] on input "11.23" at bounding box center [486, 181] width 35 height 14
click at [141, 64] on button "Collapse" at bounding box center [136, 61] width 33 height 10
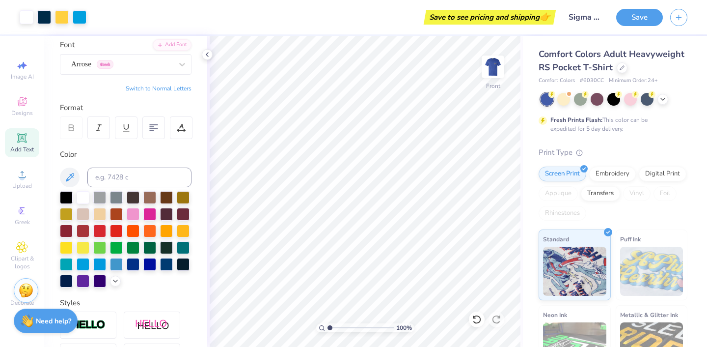
click at [29, 139] on div "Add Text" at bounding box center [22, 142] width 34 height 29
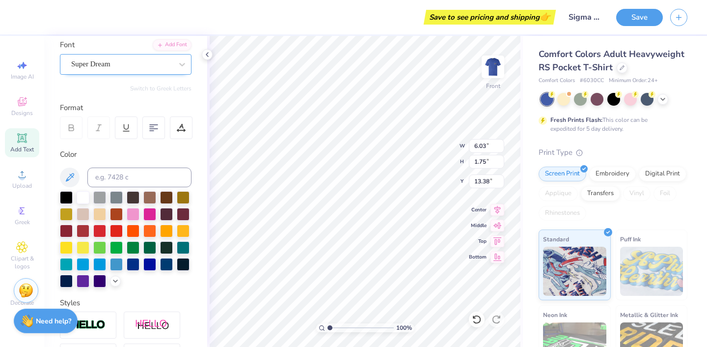
click at [153, 65] on div "Super Dream" at bounding box center [121, 63] width 103 height 15
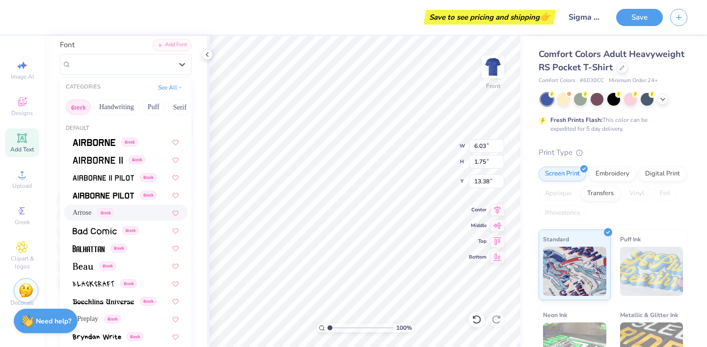
click at [88, 212] on div "Arrose Greek" at bounding box center [93, 212] width 41 height 10
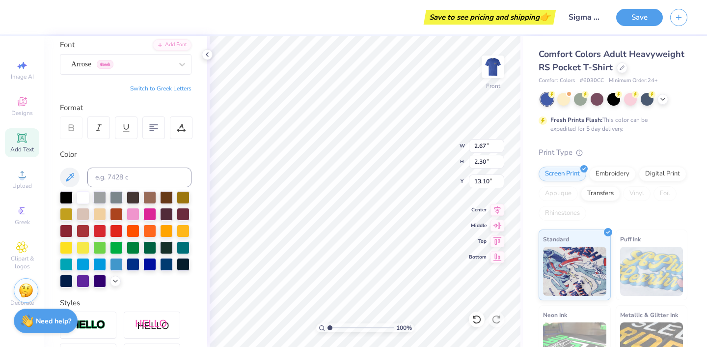
click at [179, 84] on button "Switch to Greek Letters" at bounding box center [160, 88] width 61 height 8
click at [23, 139] on icon at bounding box center [21, 137] width 7 height 7
click at [140, 58] on div at bounding box center [121, 63] width 101 height 13
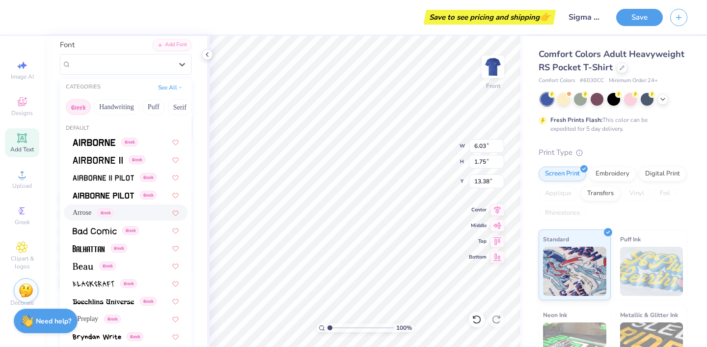
click at [108, 217] on div "Arrose Greek" at bounding box center [93, 212] width 41 height 10
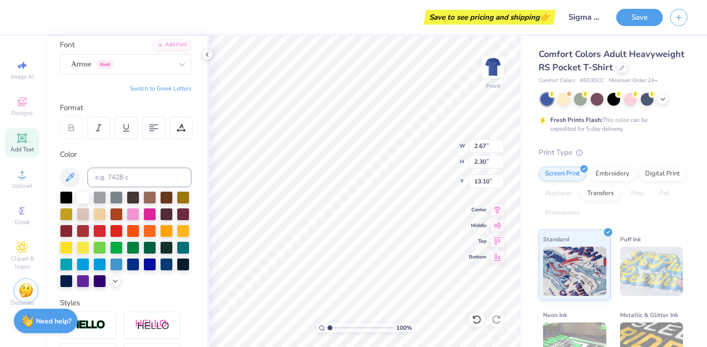
click at [171, 88] on button "Switch to Greek Letters" at bounding box center [160, 88] width 61 height 8
click at [486, 142] on input "0.49" at bounding box center [486, 146] width 35 height 14
click at [485, 160] on input "5.53" at bounding box center [486, 162] width 35 height 14
click at [489, 178] on input "15.47" at bounding box center [486, 181] width 35 height 14
click at [165, 68] on div "Arrose Greek" at bounding box center [121, 63] width 103 height 15
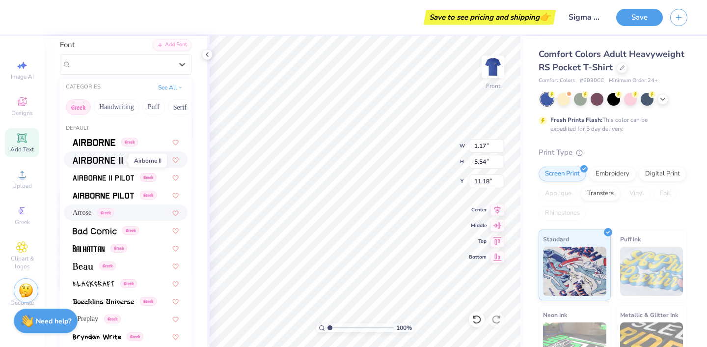
click at [104, 162] on img at bounding box center [98, 160] width 50 height 7
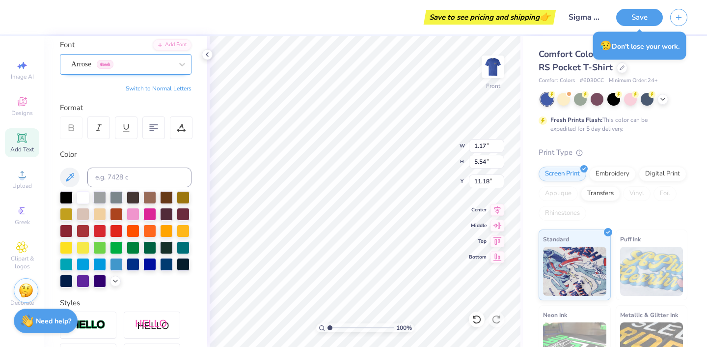
click at [157, 66] on div "Arrose Greek" at bounding box center [121, 63] width 103 height 15
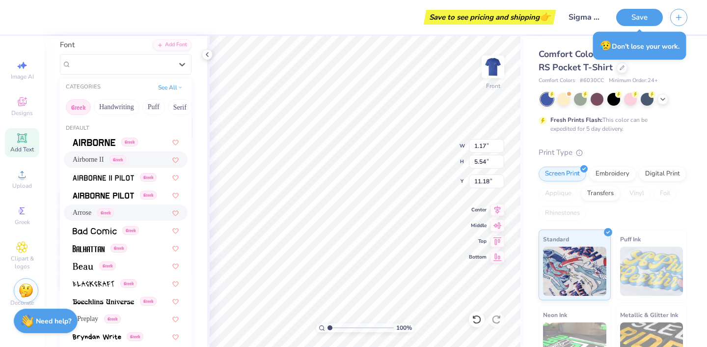
click at [129, 153] on div "Airborne II Greek" at bounding box center [126, 159] width 124 height 16
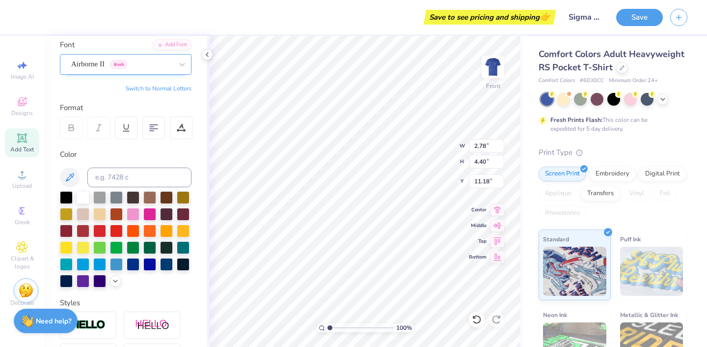
click at [161, 68] on div "Airborne II Greek" at bounding box center [121, 63] width 103 height 15
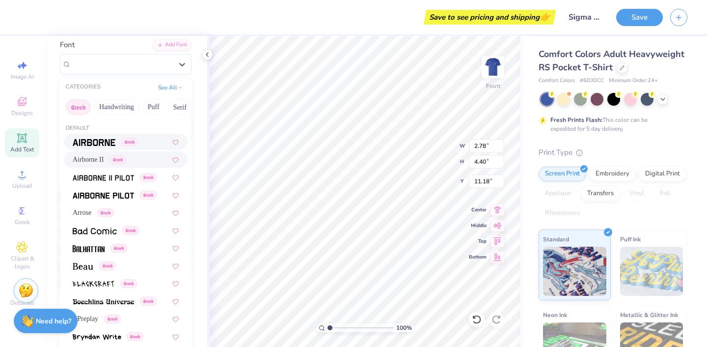
click at [132, 140] on span "Greek" at bounding box center [129, 141] width 17 height 9
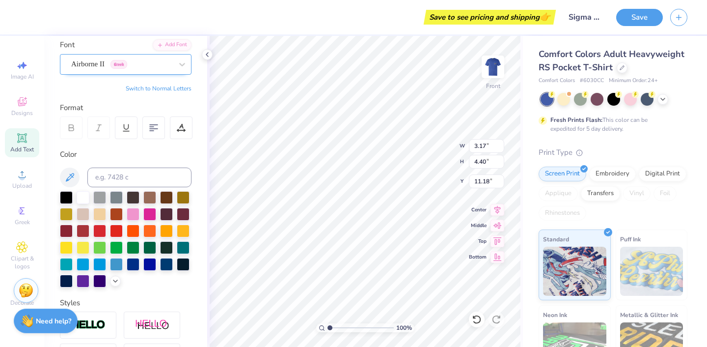
click at [155, 69] on div at bounding box center [121, 63] width 101 height 13
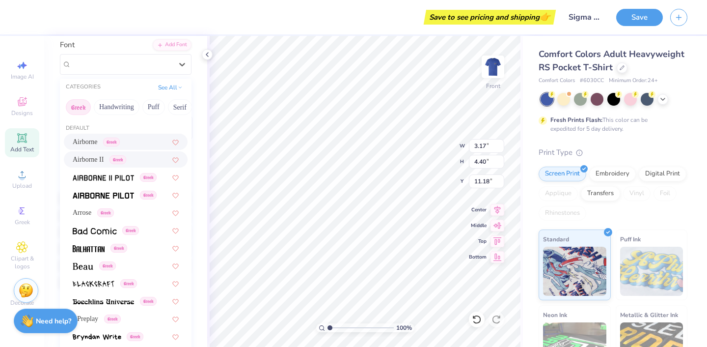
click at [120, 140] on span "Greek" at bounding box center [111, 141] width 17 height 9
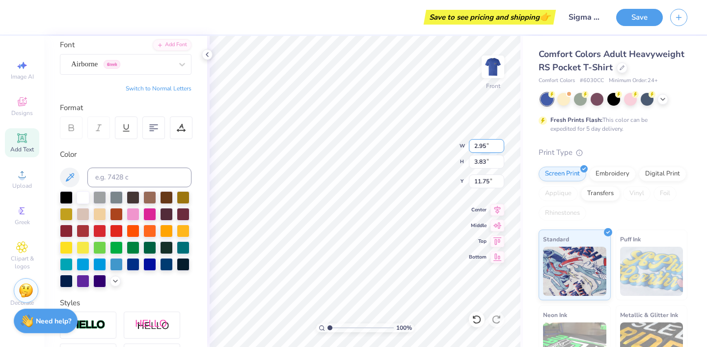
click at [484, 144] on input "2.95" at bounding box center [486, 146] width 35 height 14
click at [485, 162] on input "3.32" at bounding box center [486, 162] width 35 height 14
click at [483, 148] on input "2.96" at bounding box center [486, 146] width 35 height 14
click at [486, 159] on input "3.32" at bounding box center [486, 162] width 35 height 14
click at [483, 145] on input "2.96" at bounding box center [486, 146] width 35 height 14
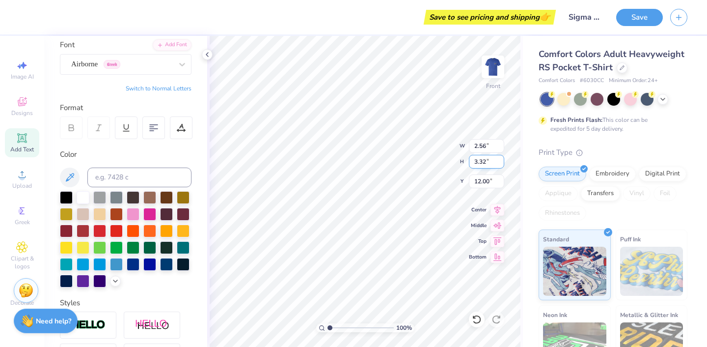
click at [486, 163] on input "3.32" at bounding box center [486, 162] width 35 height 14
click at [81, 244] on div at bounding box center [83, 246] width 13 height 13
click at [62, 247] on div at bounding box center [66, 246] width 13 height 13
click at [68, 248] on div at bounding box center [66, 246] width 13 height 13
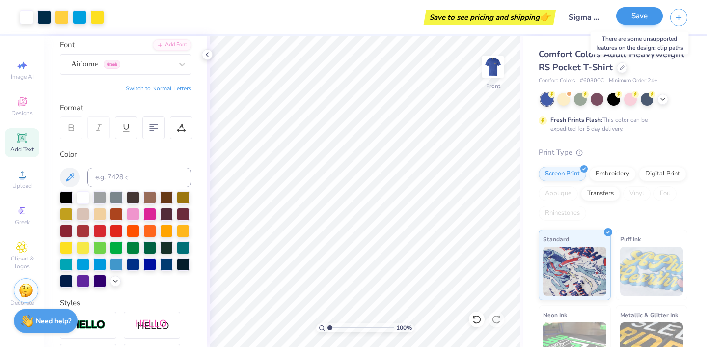
click at [645, 16] on button "Save" at bounding box center [639, 15] width 47 height 17
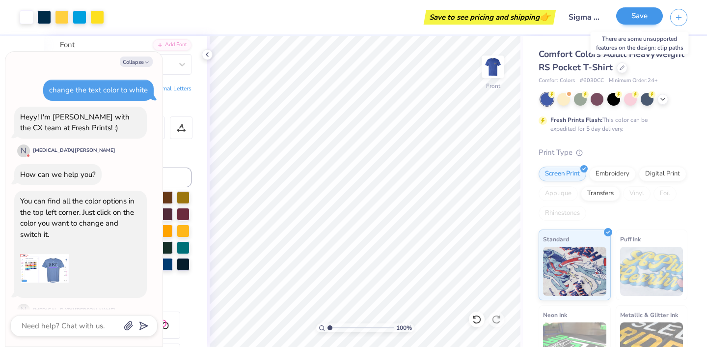
scroll to position [758, 0]
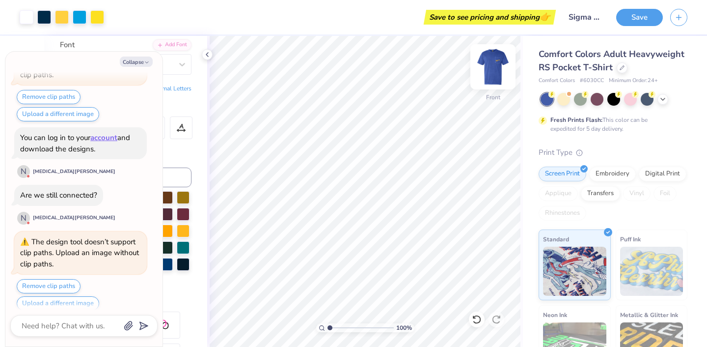
click at [491, 66] on img at bounding box center [492, 66] width 39 height 39
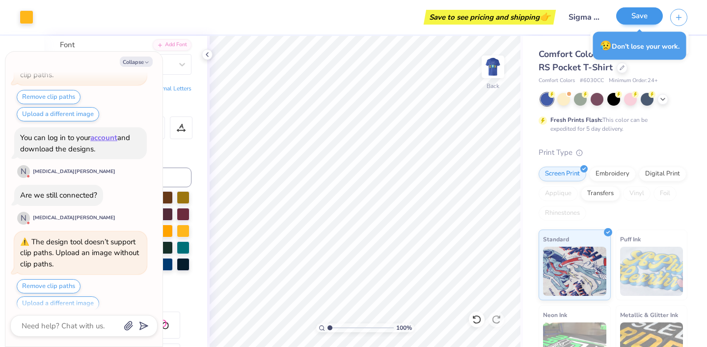
click at [638, 16] on button "Save" at bounding box center [639, 15] width 47 height 17
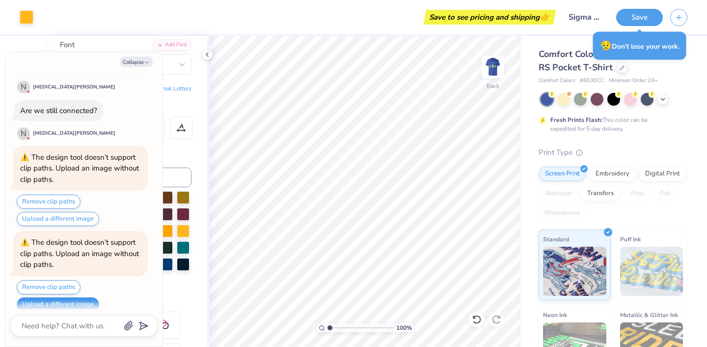
click at [60, 297] on button "Upload a different image" at bounding box center [58, 304] width 82 height 14
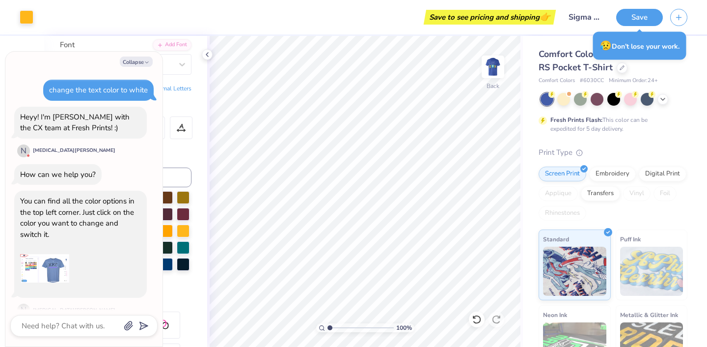
scroll to position [910, 0]
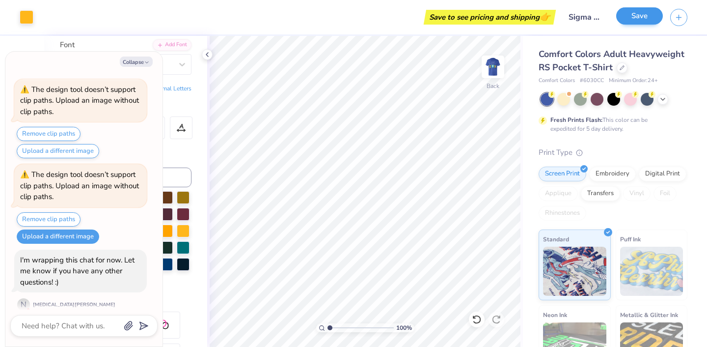
click at [629, 18] on button "Save" at bounding box center [639, 15] width 47 height 17
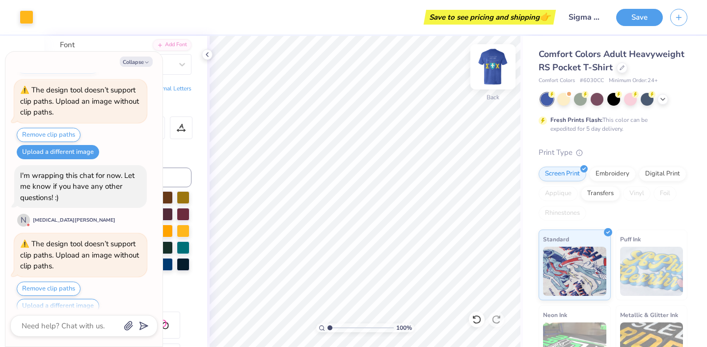
click at [494, 76] on img at bounding box center [492, 66] width 39 height 39
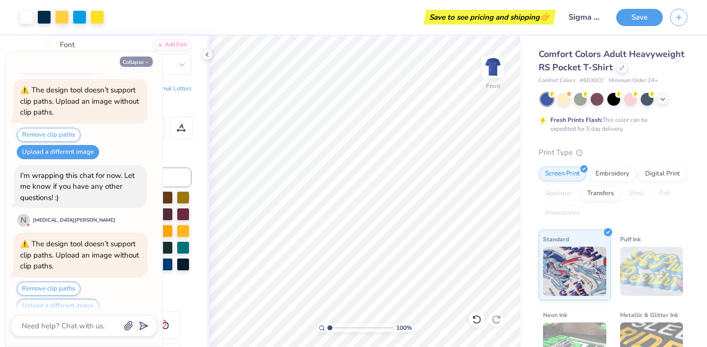
click at [144, 63] on button "Collapse" at bounding box center [136, 61] width 33 height 10
